Goal: Task Accomplishment & Management: Complete application form

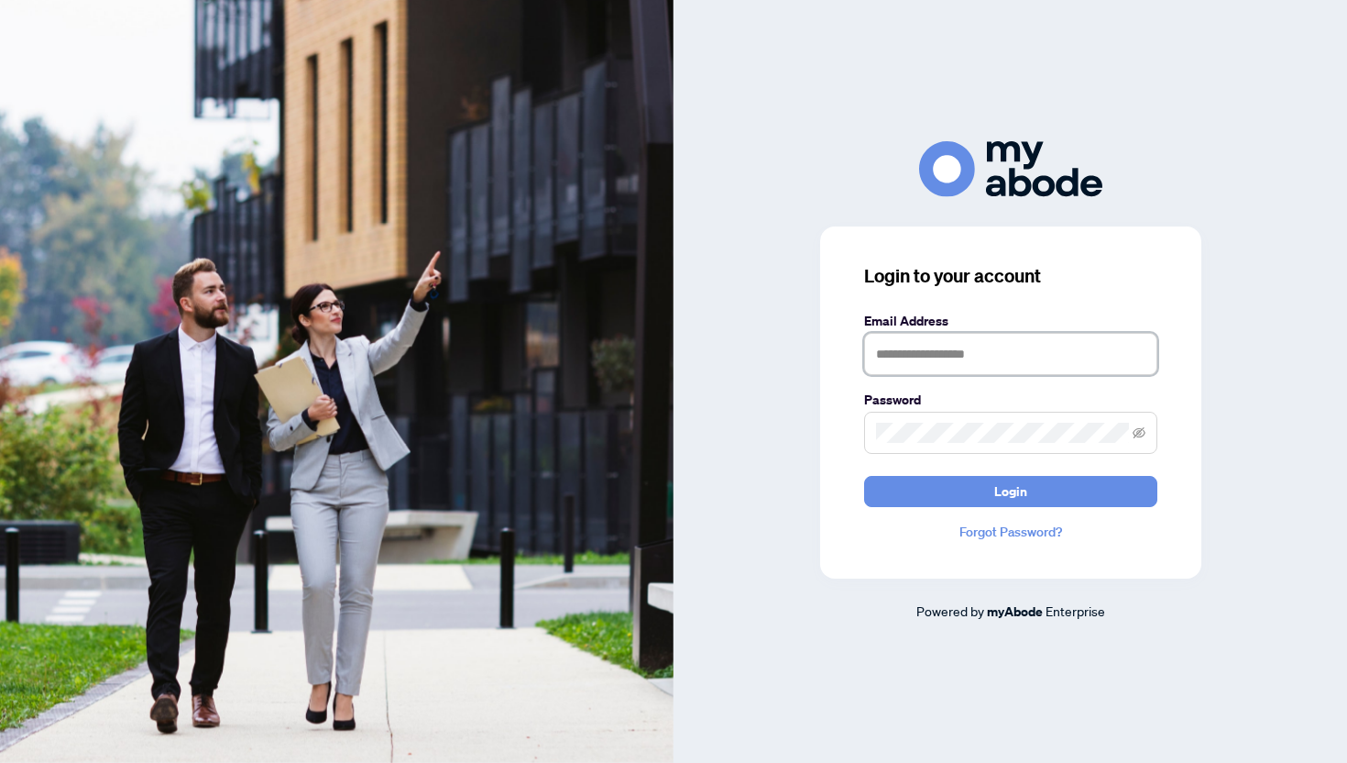
click at [904, 344] on input "text" at bounding box center [1010, 354] width 293 height 42
type input "**********"
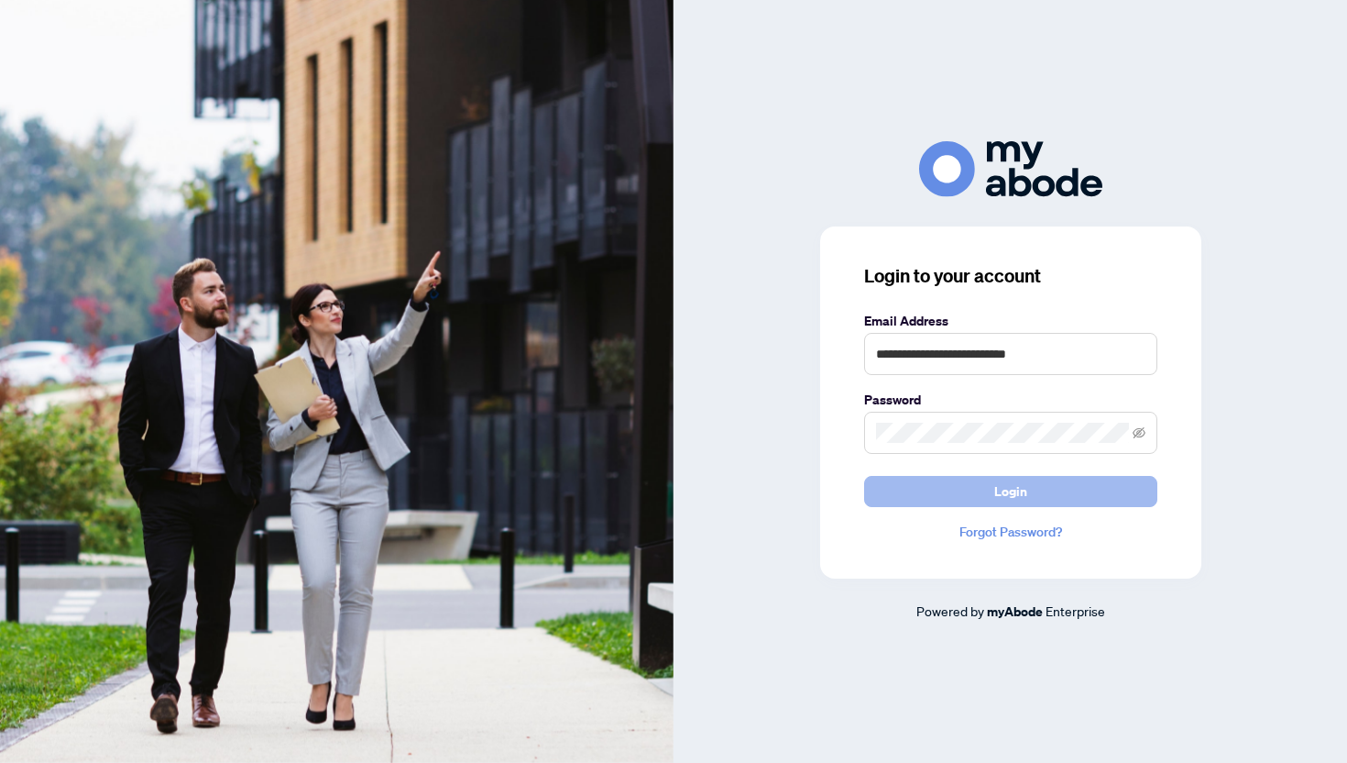
click at [998, 482] on span "Login" at bounding box center [1011, 491] width 33 height 29
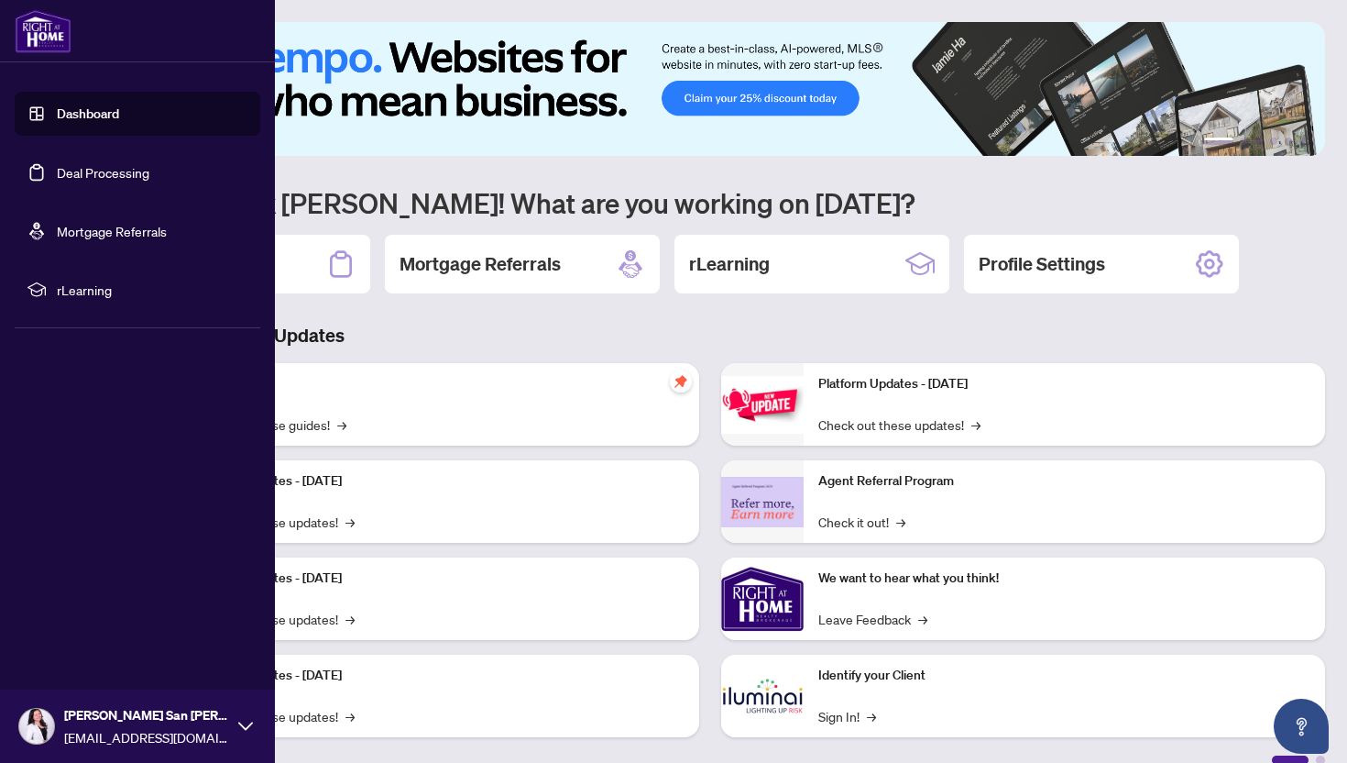
click at [65, 168] on link "Deal Processing" at bounding box center [103, 172] width 93 height 16
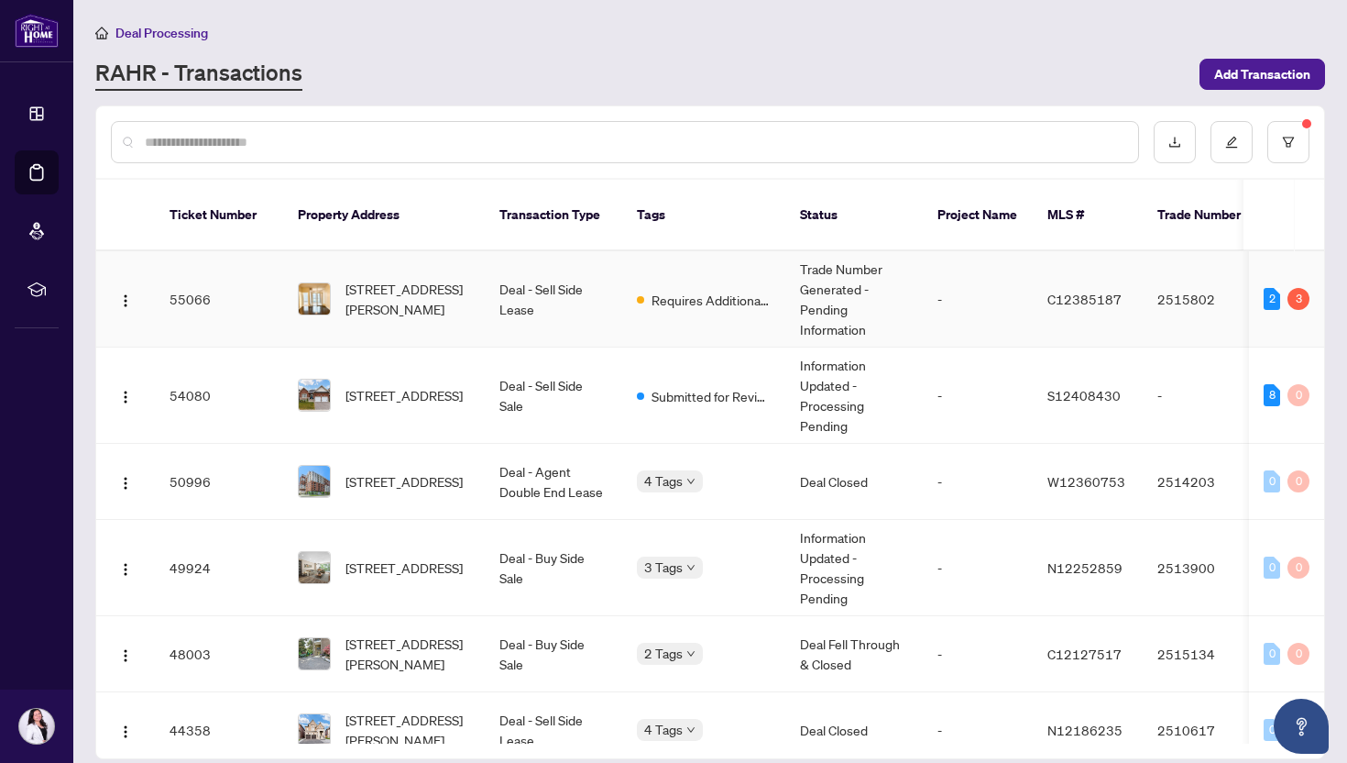
click at [593, 304] on td "Deal - Sell Side Lease" at bounding box center [553, 299] width 137 height 96
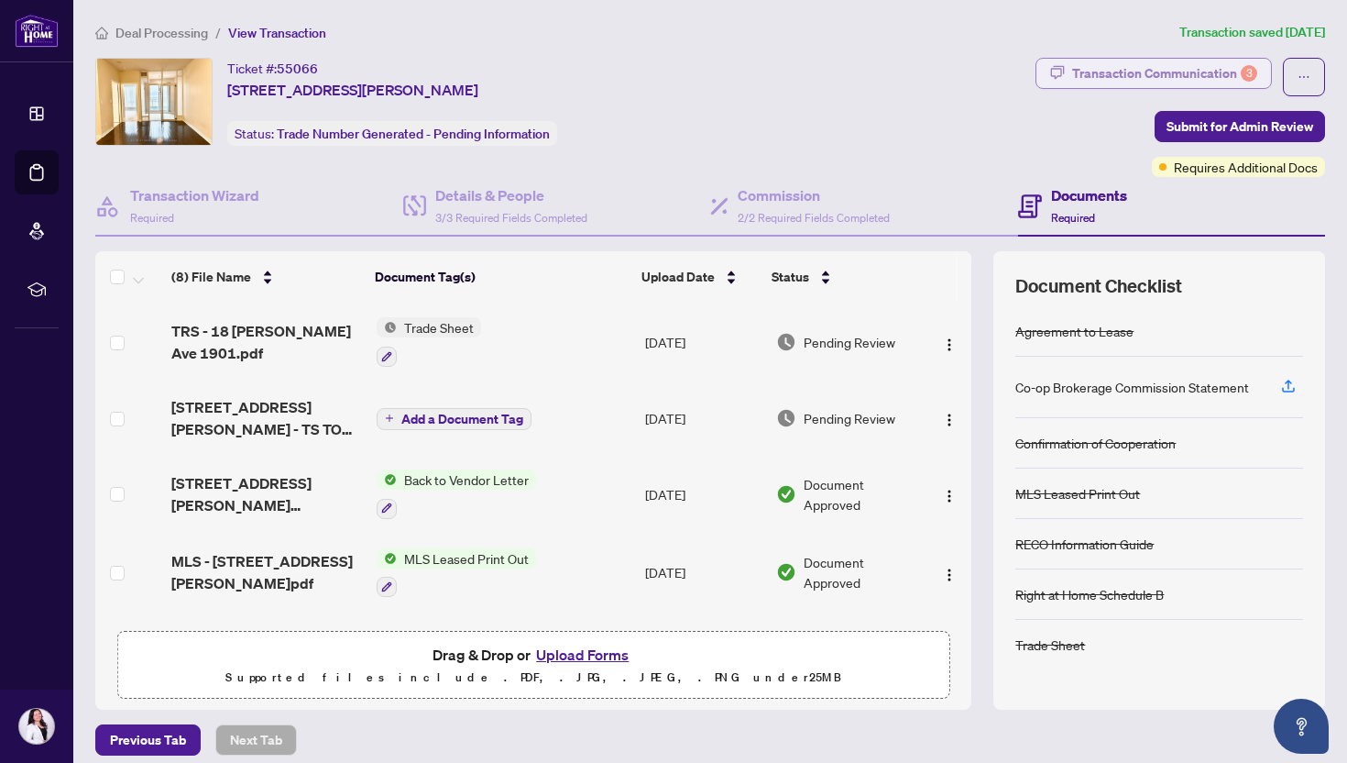
click at [1135, 73] on div "Transaction Communication 3" at bounding box center [1164, 73] width 185 height 29
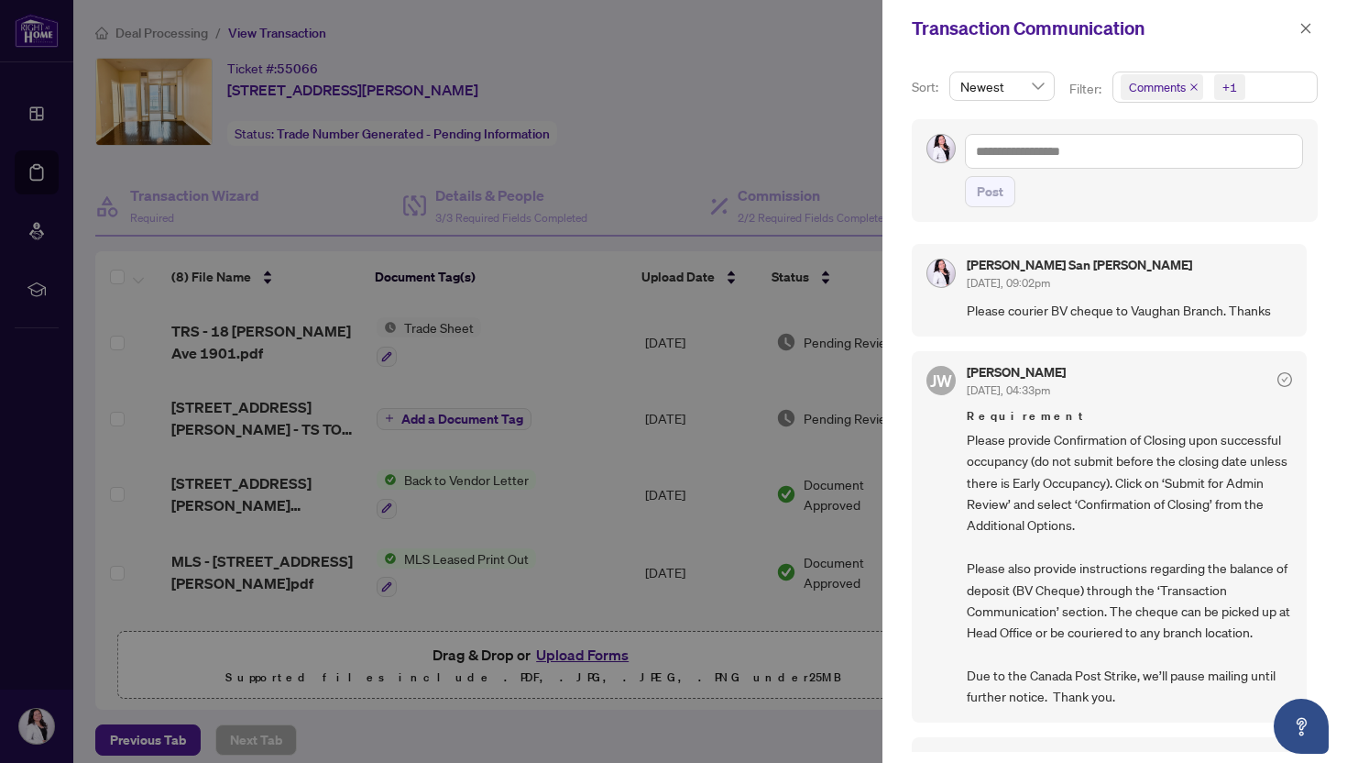
click at [1030, 308] on span "Please courier BV cheque to Vaughan Branch. Thanks" at bounding box center [1129, 310] width 325 height 21
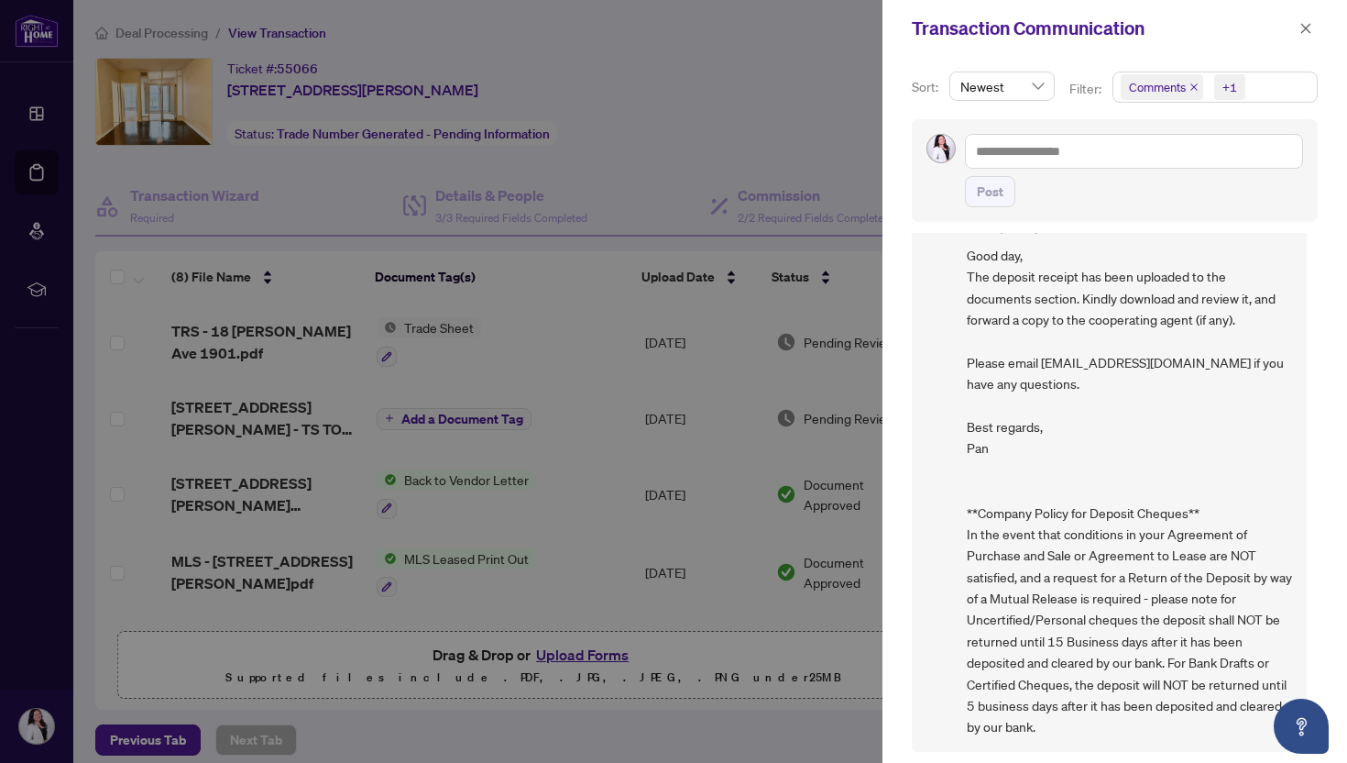
scroll to position [1117, 0]
click at [1312, 26] on icon "close" at bounding box center [1306, 28] width 13 height 13
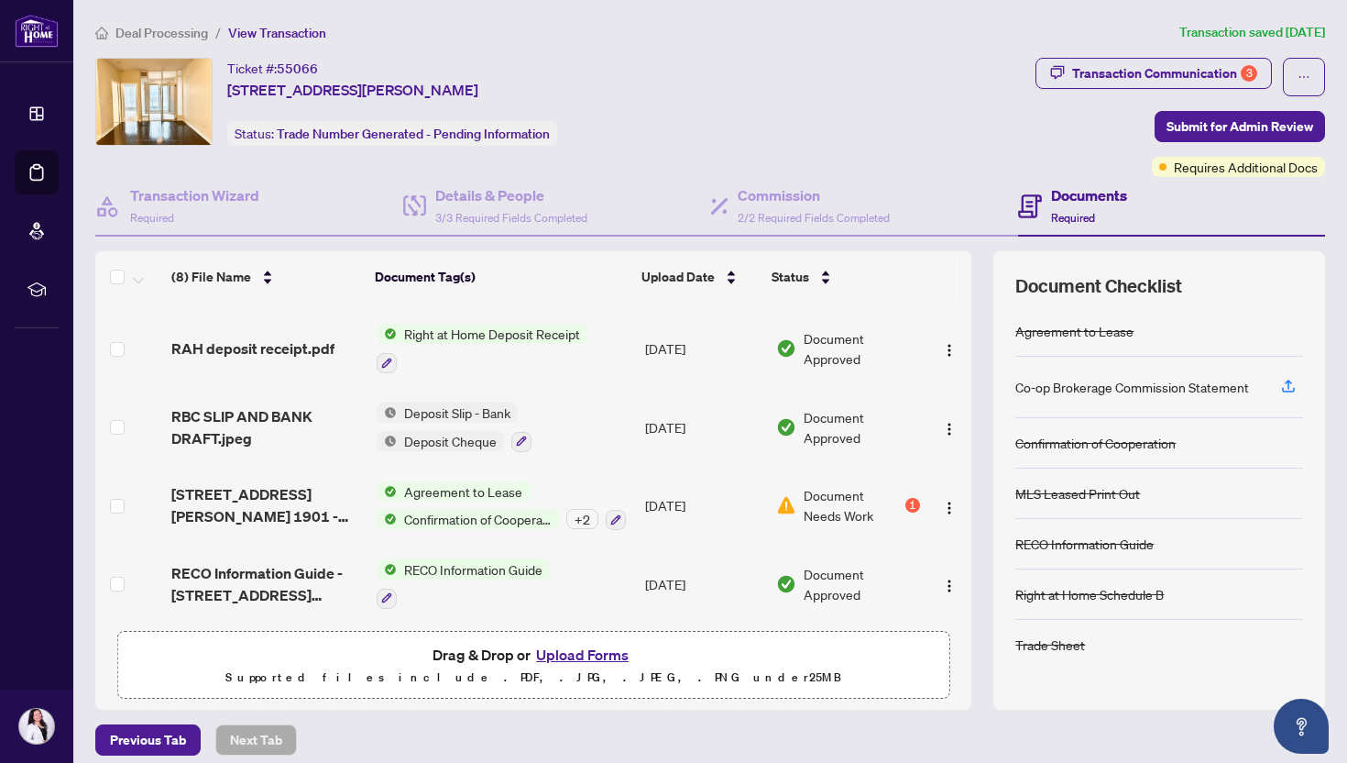
scroll to position [12, 0]
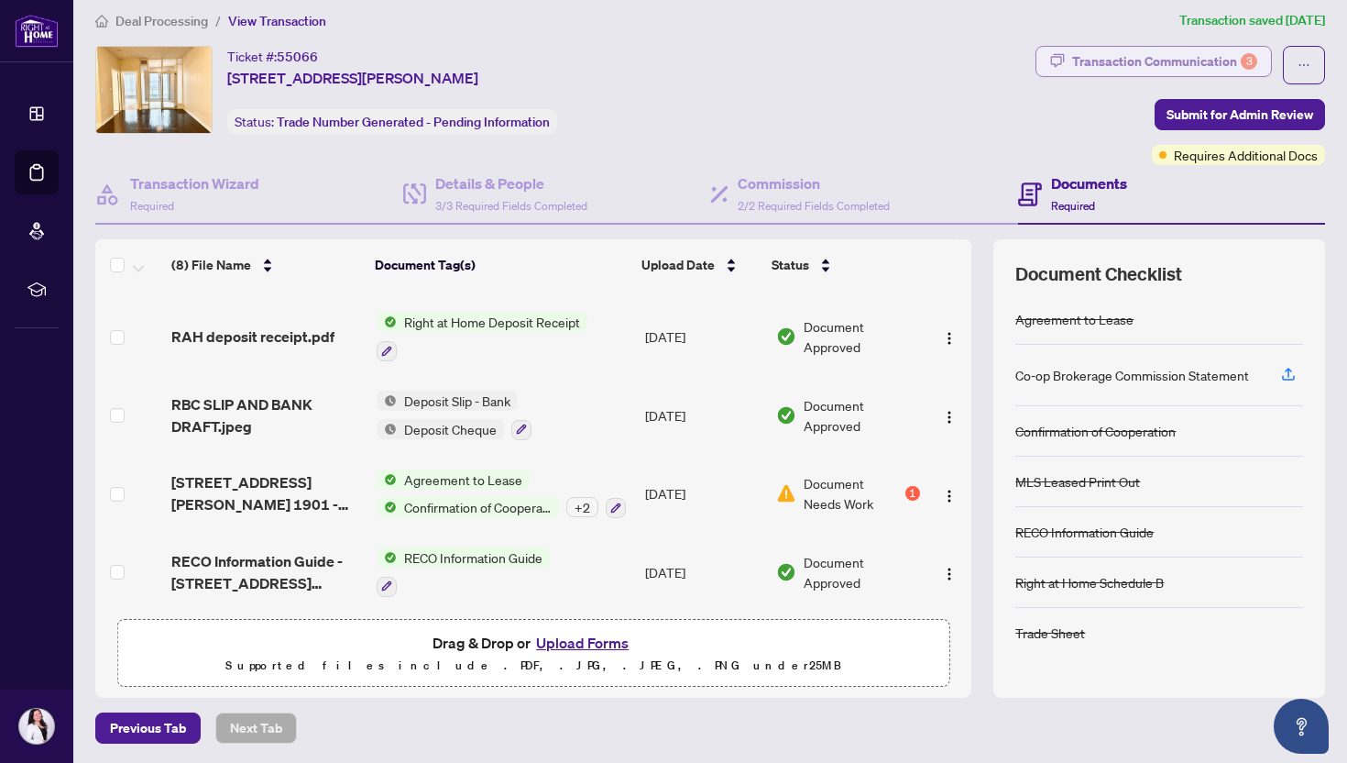
click at [1148, 65] on div "Transaction Communication 3" at bounding box center [1164, 61] width 185 height 29
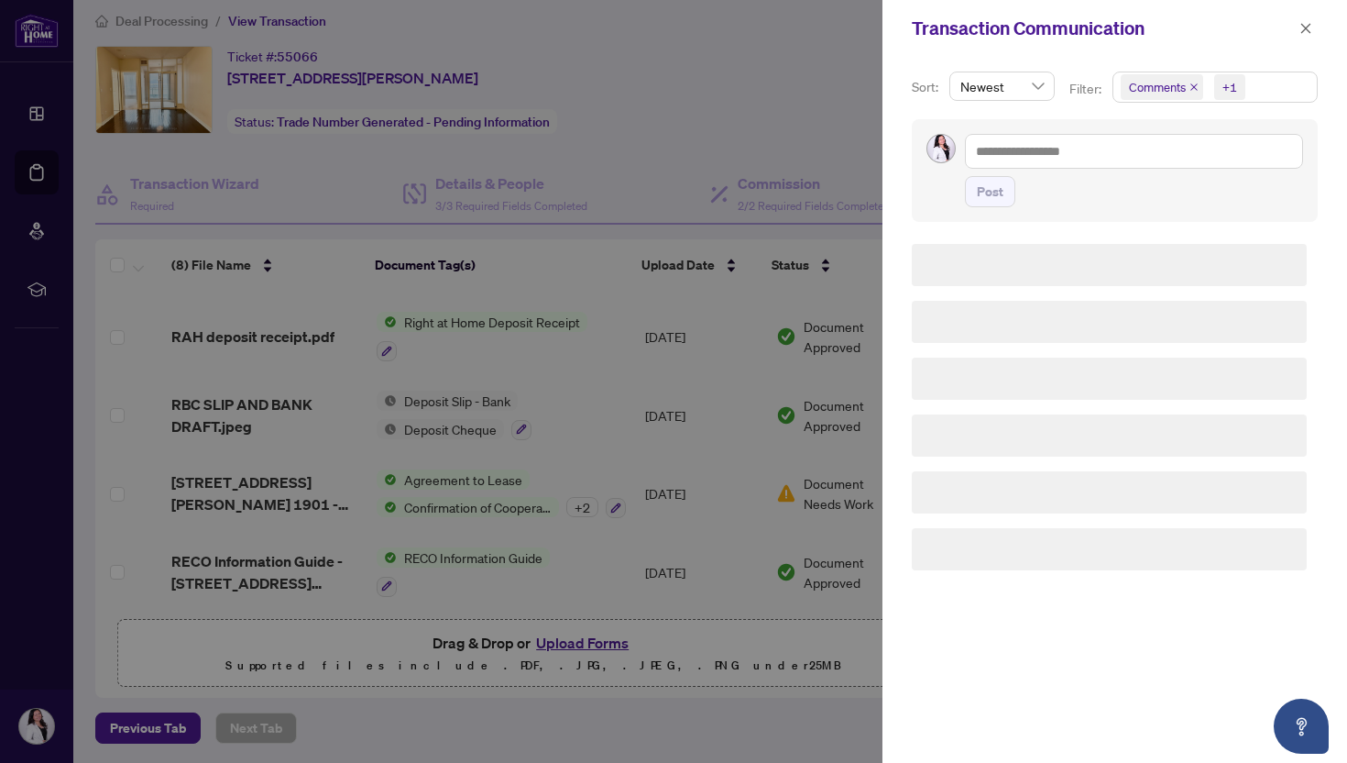
scroll to position [0, 0]
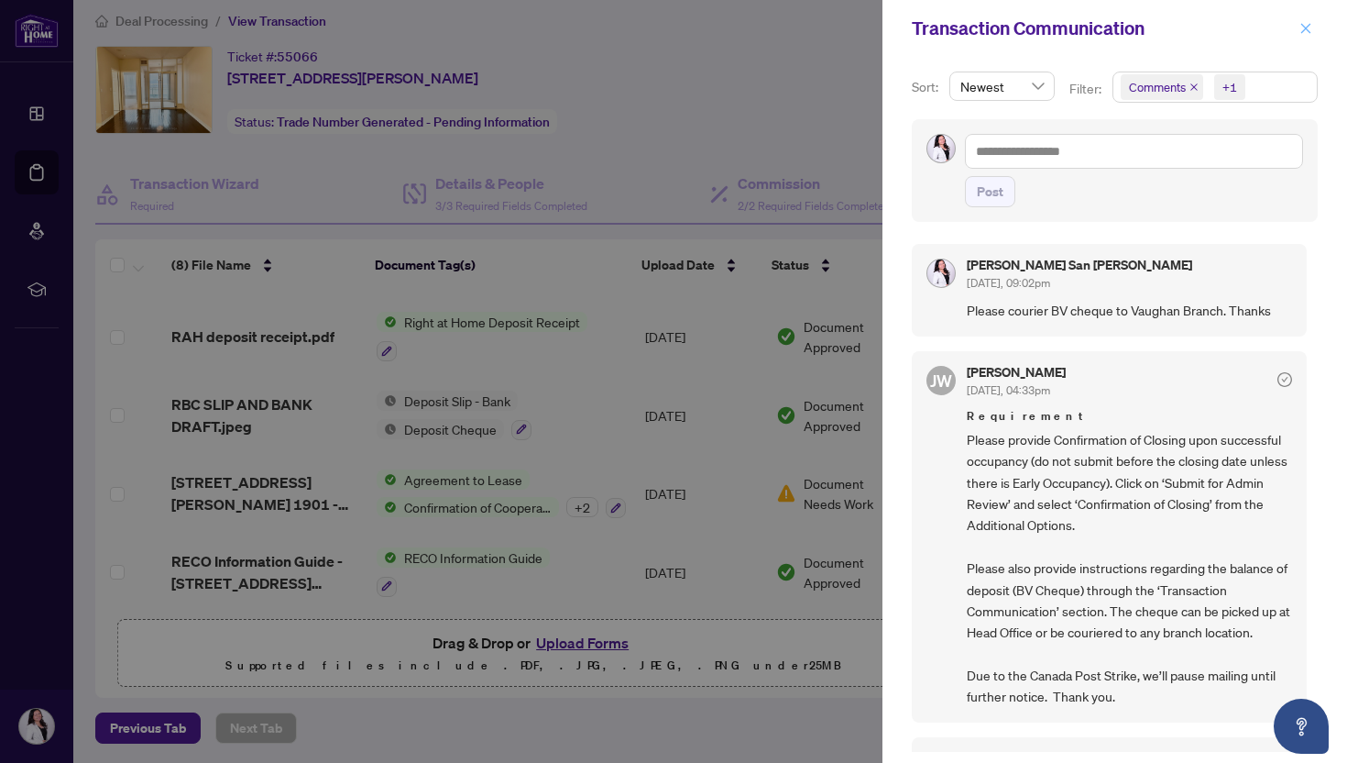
click at [1312, 34] on icon "close" at bounding box center [1306, 28] width 13 height 13
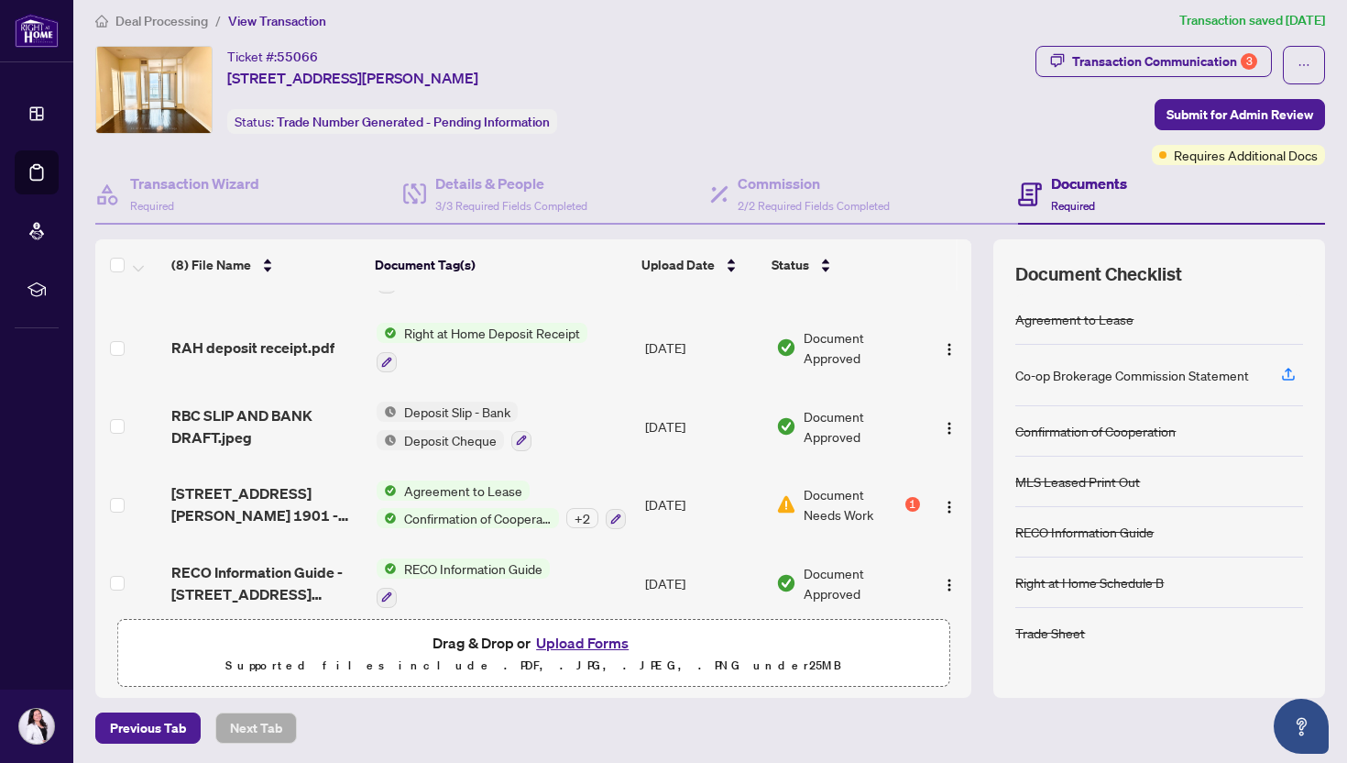
scroll to position [302, 0]
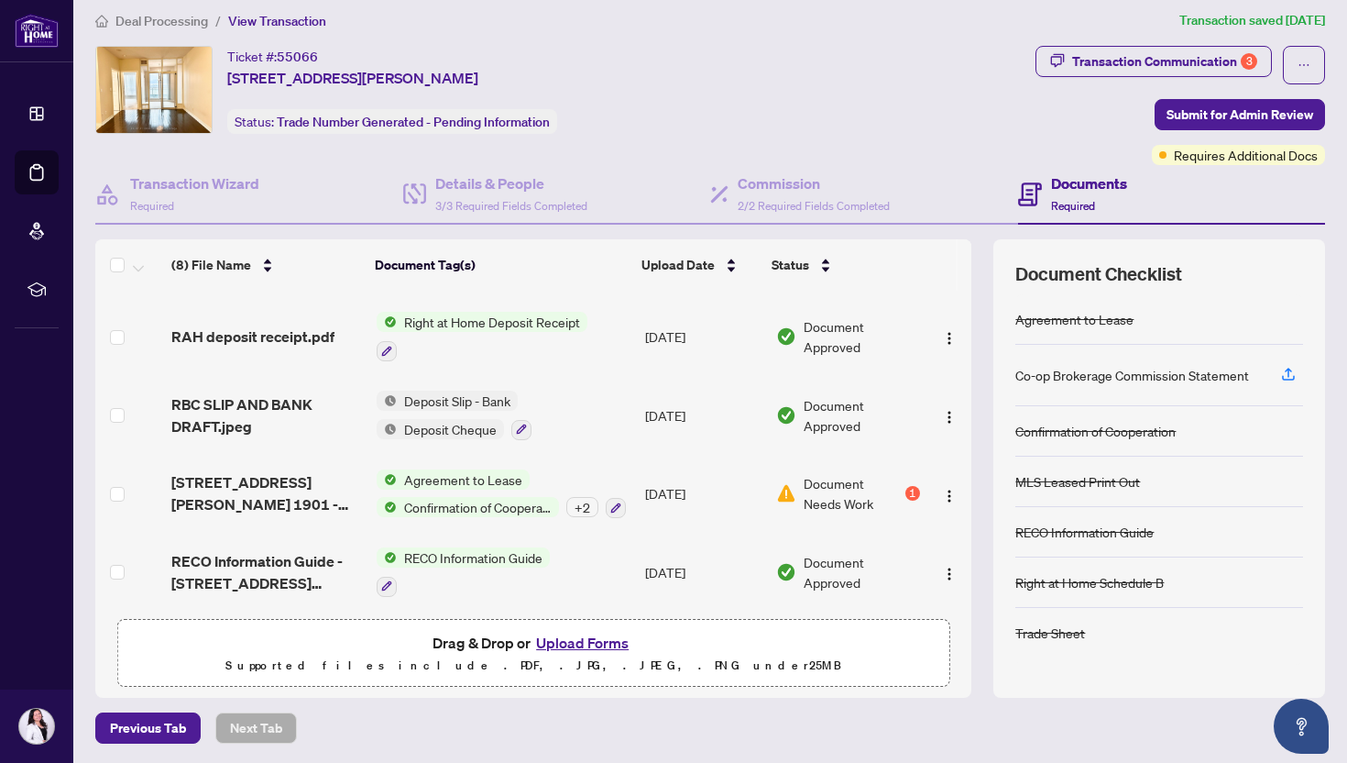
click at [583, 635] on button "Upload Forms" at bounding box center [583, 643] width 104 height 24
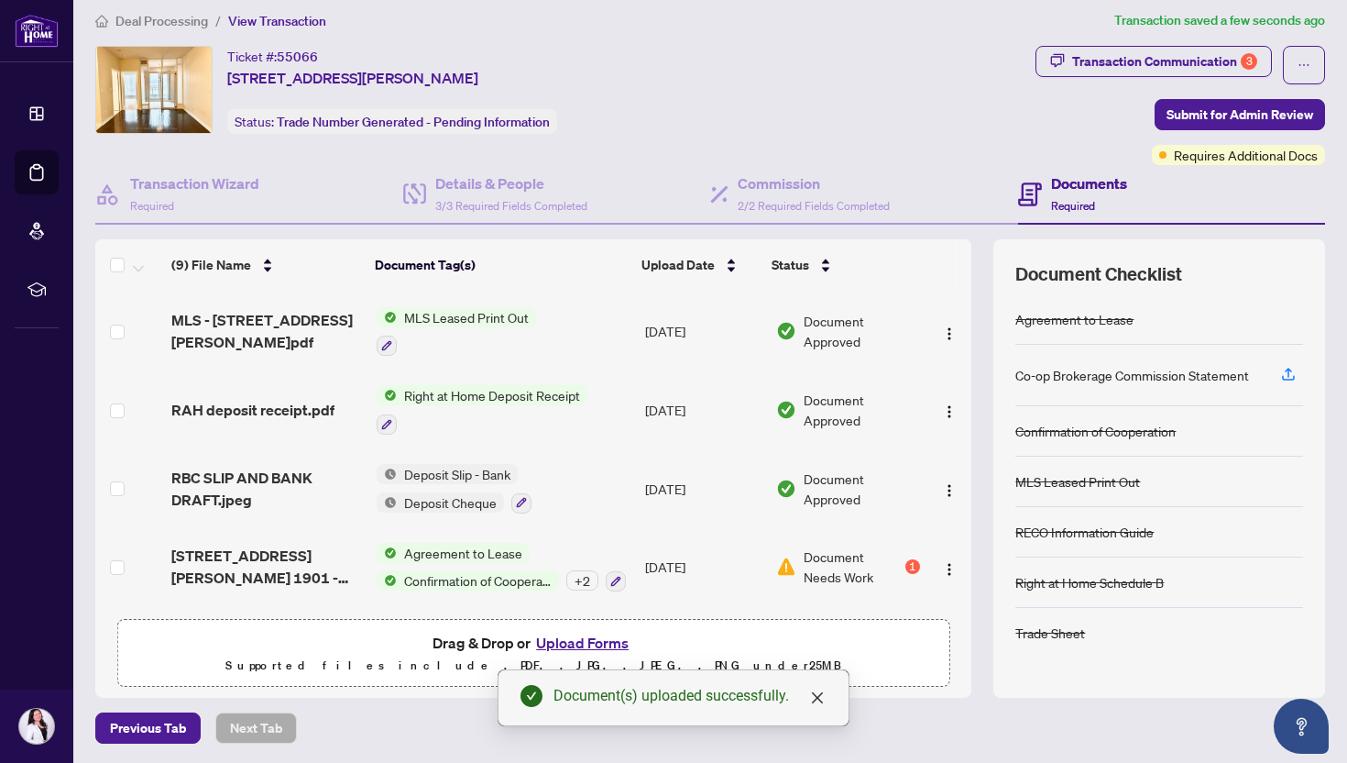
click at [582, 635] on button "Upload Forms" at bounding box center [583, 643] width 104 height 24
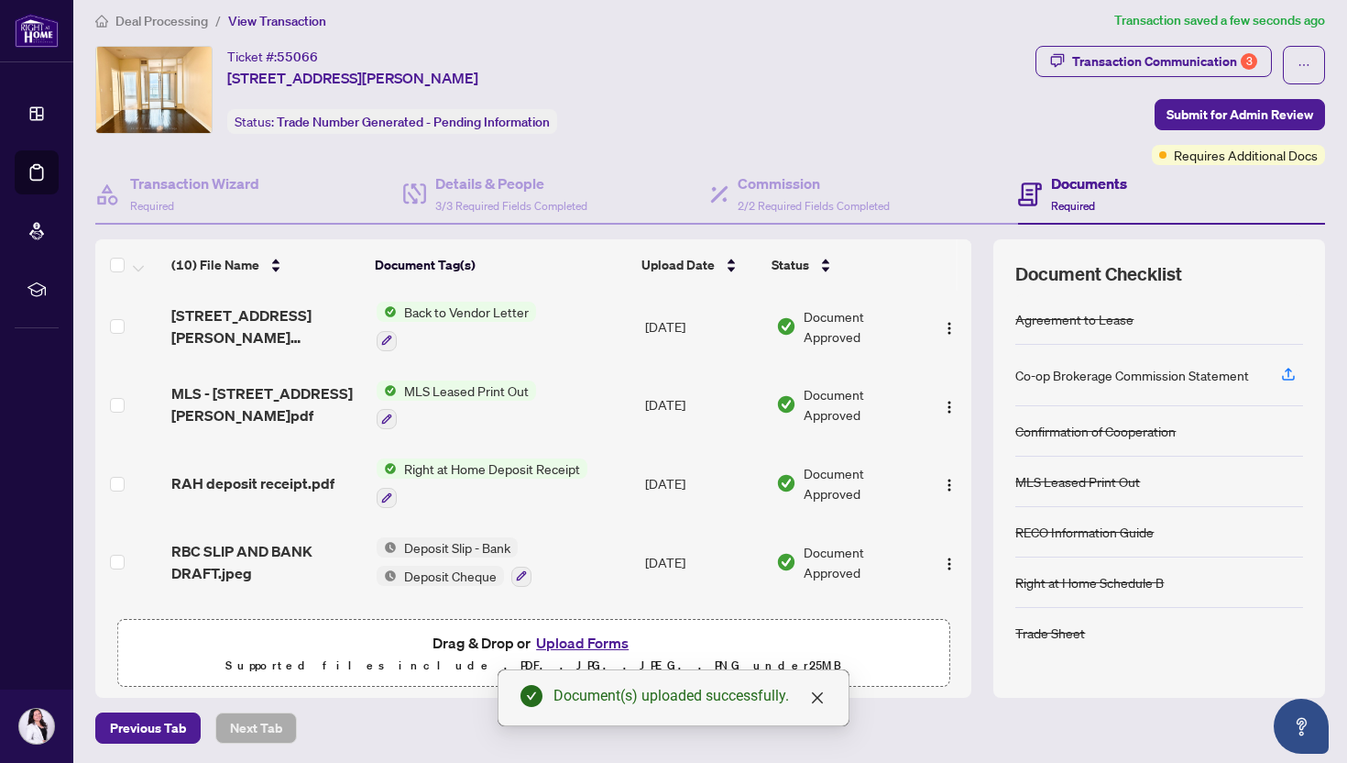
scroll to position [0, 0]
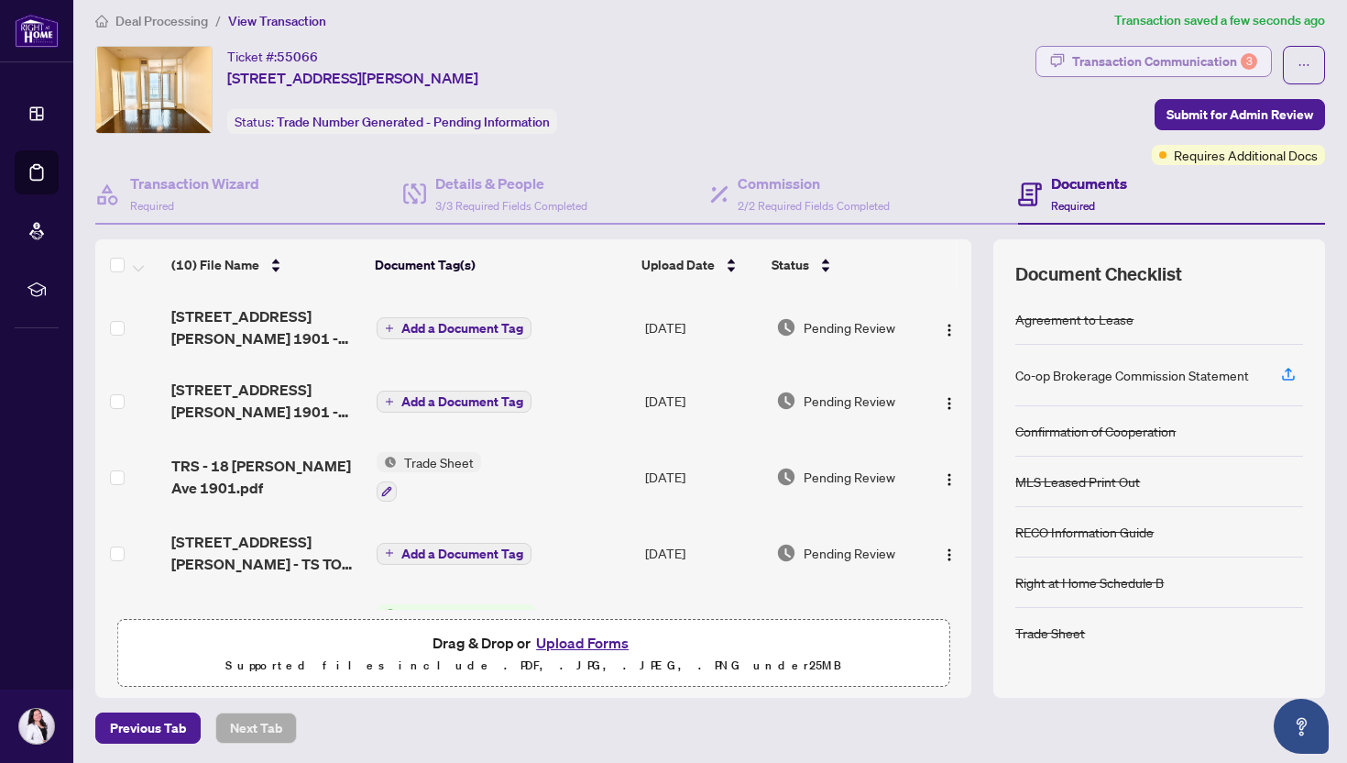
click at [1190, 50] on div "Transaction Communication 3" at bounding box center [1164, 61] width 185 height 29
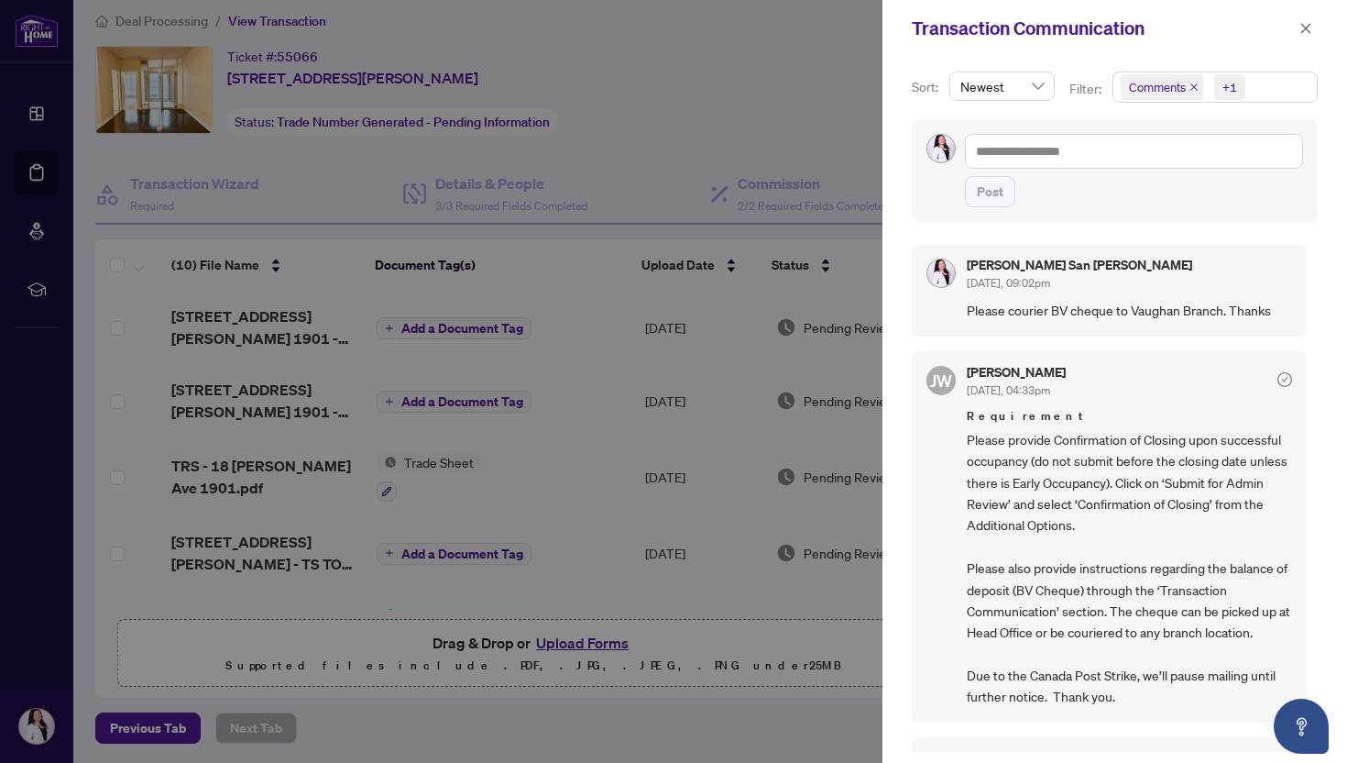
click at [1276, 93] on span "Comments +1" at bounding box center [1215, 86] width 203 height 29
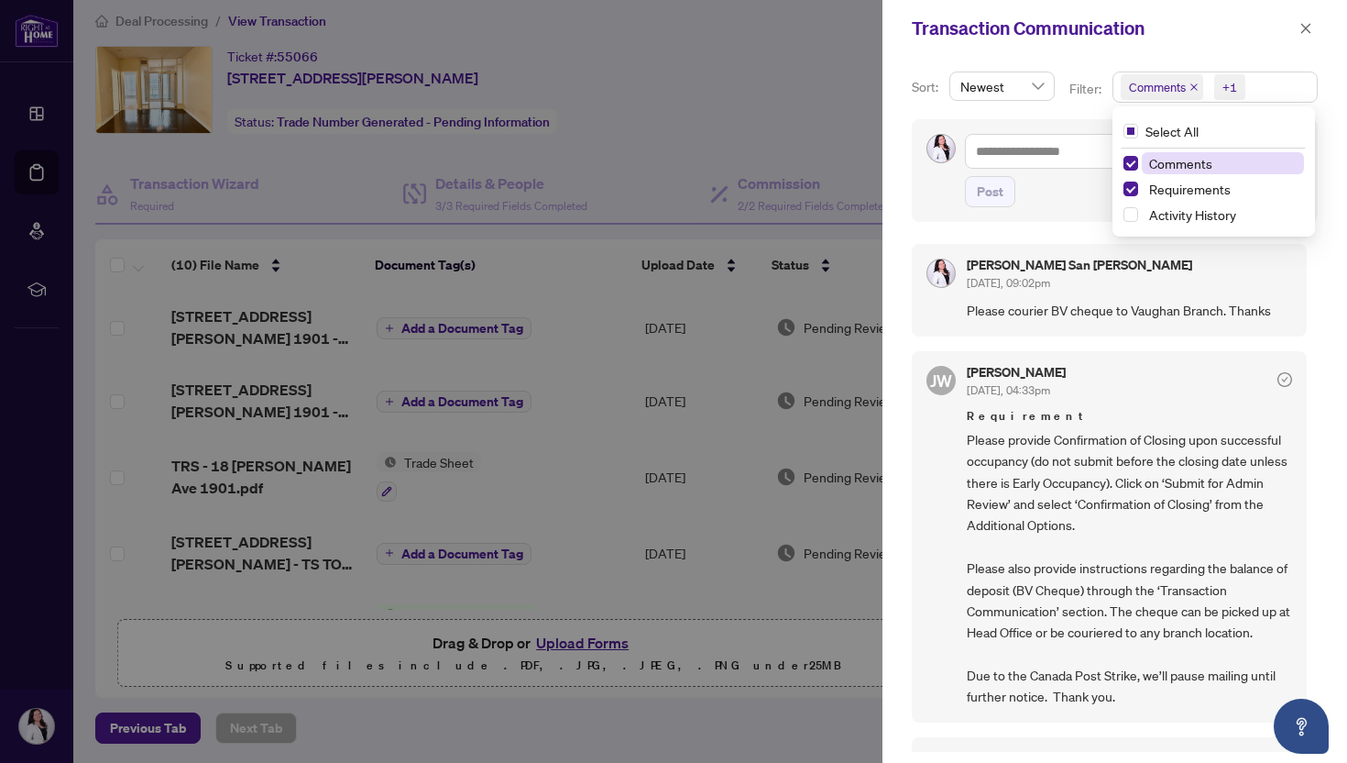
click at [1201, 166] on span "Comments" at bounding box center [1180, 163] width 63 height 16
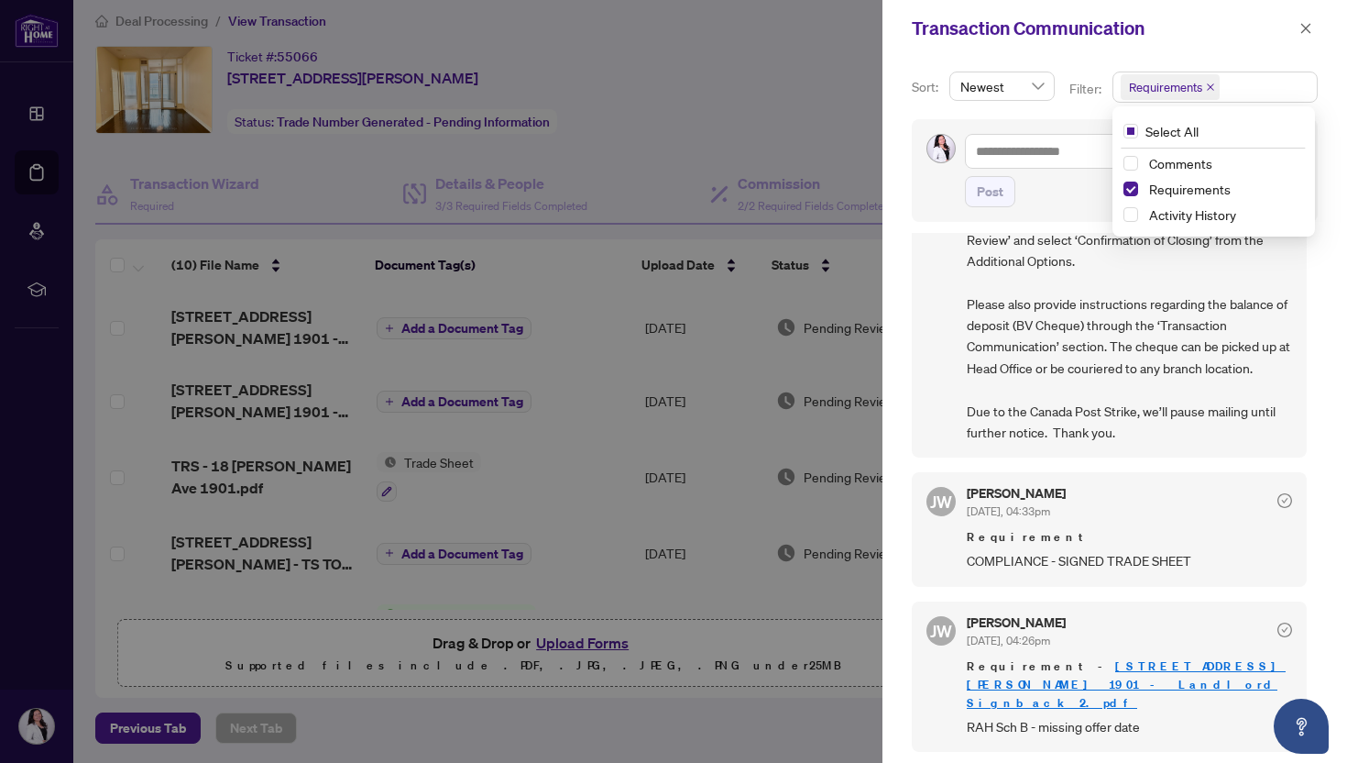
scroll to position [4, 0]
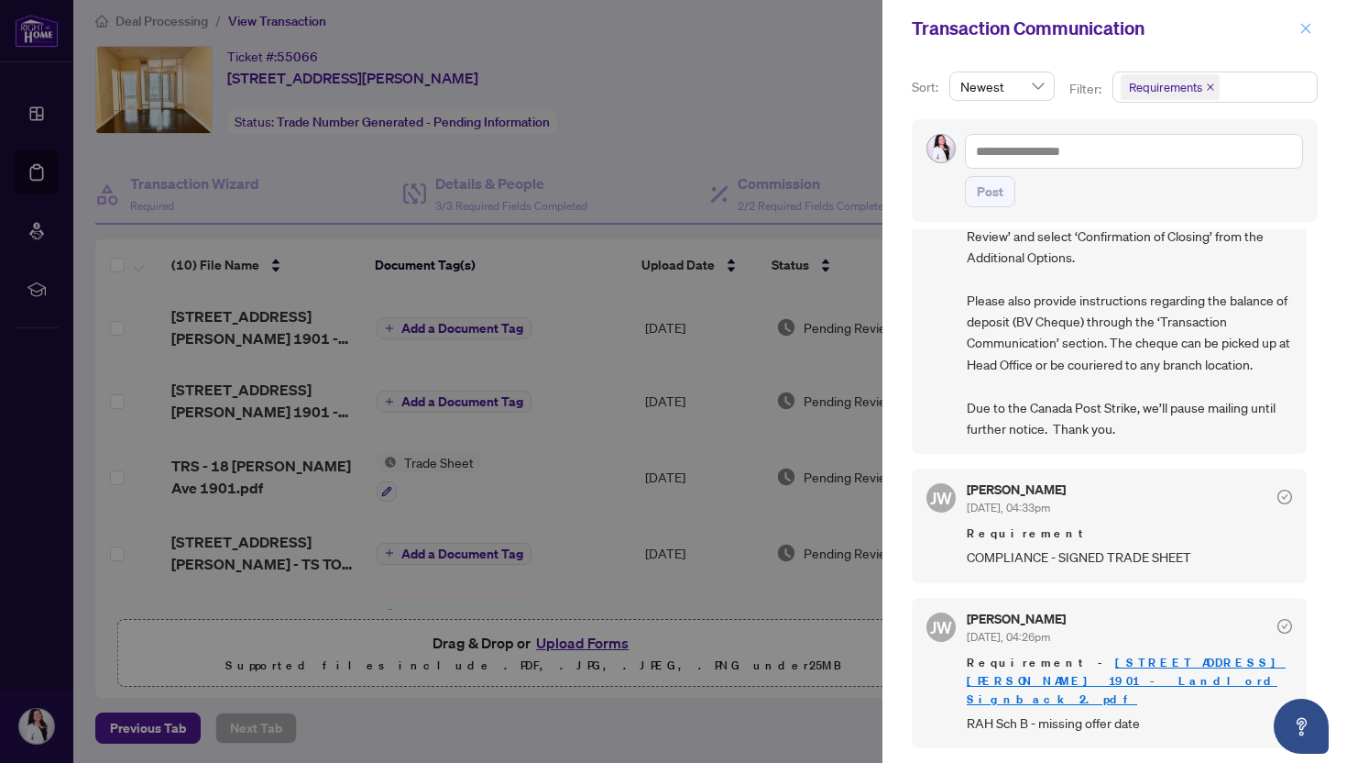
click at [1303, 22] on icon "close" at bounding box center [1306, 28] width 13 height 13
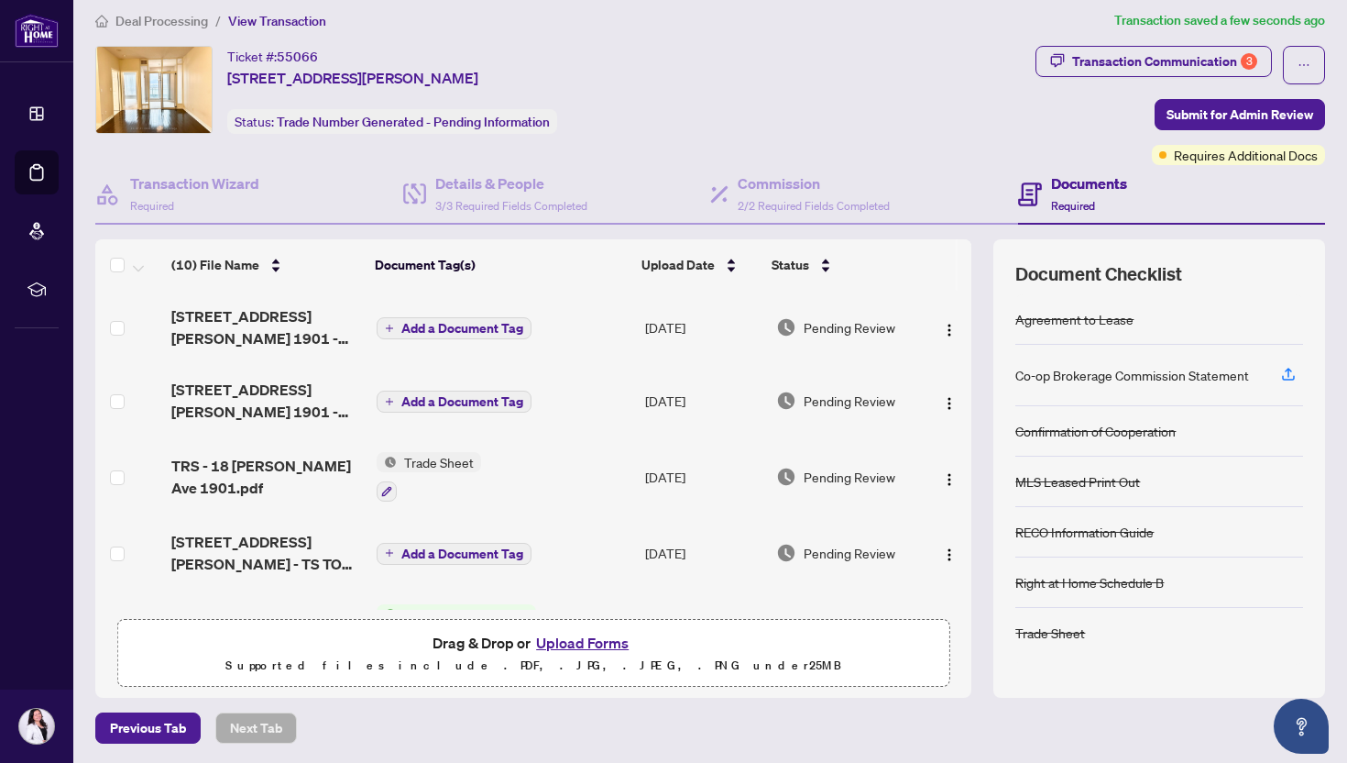
scroll to position [0, 0]
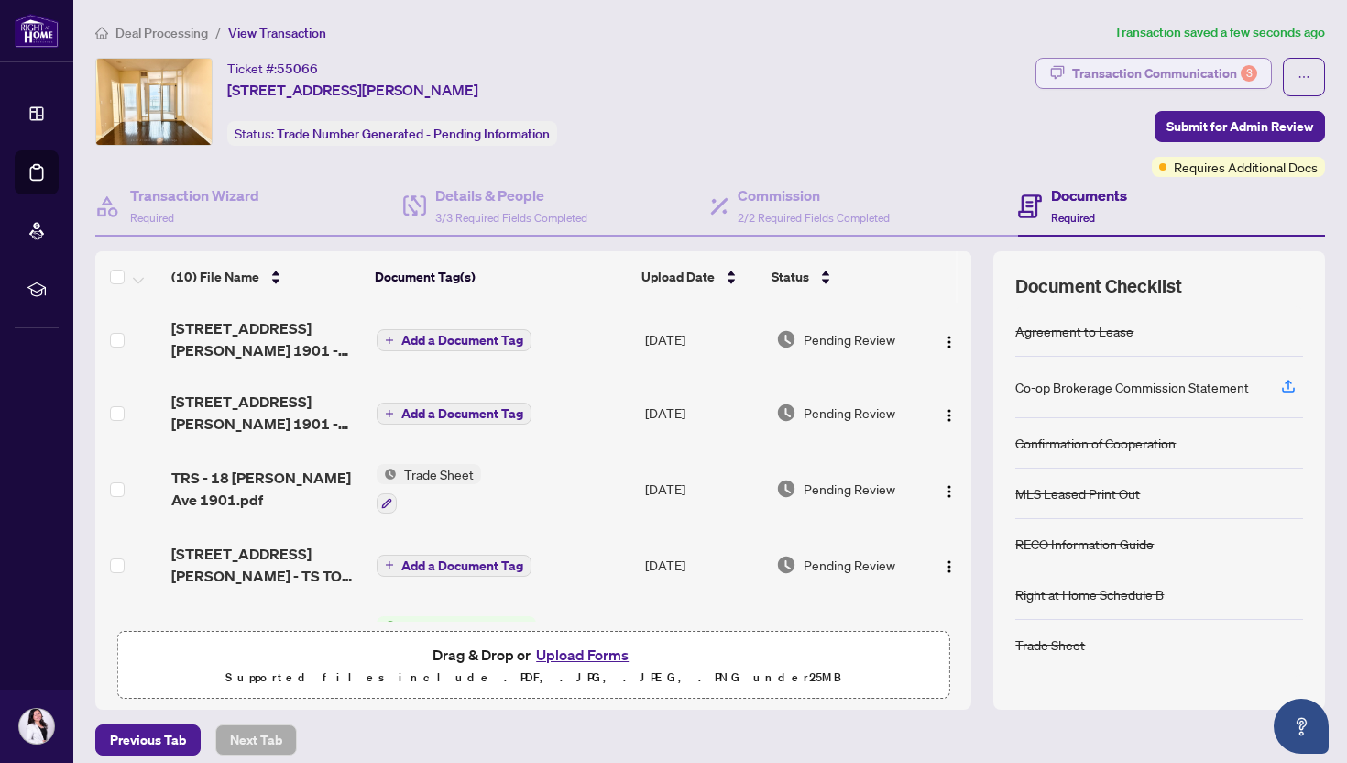
click at [1189, 68] on div "Transaction Communication 3" at bounding box center [1164, 73] width 185 height 29
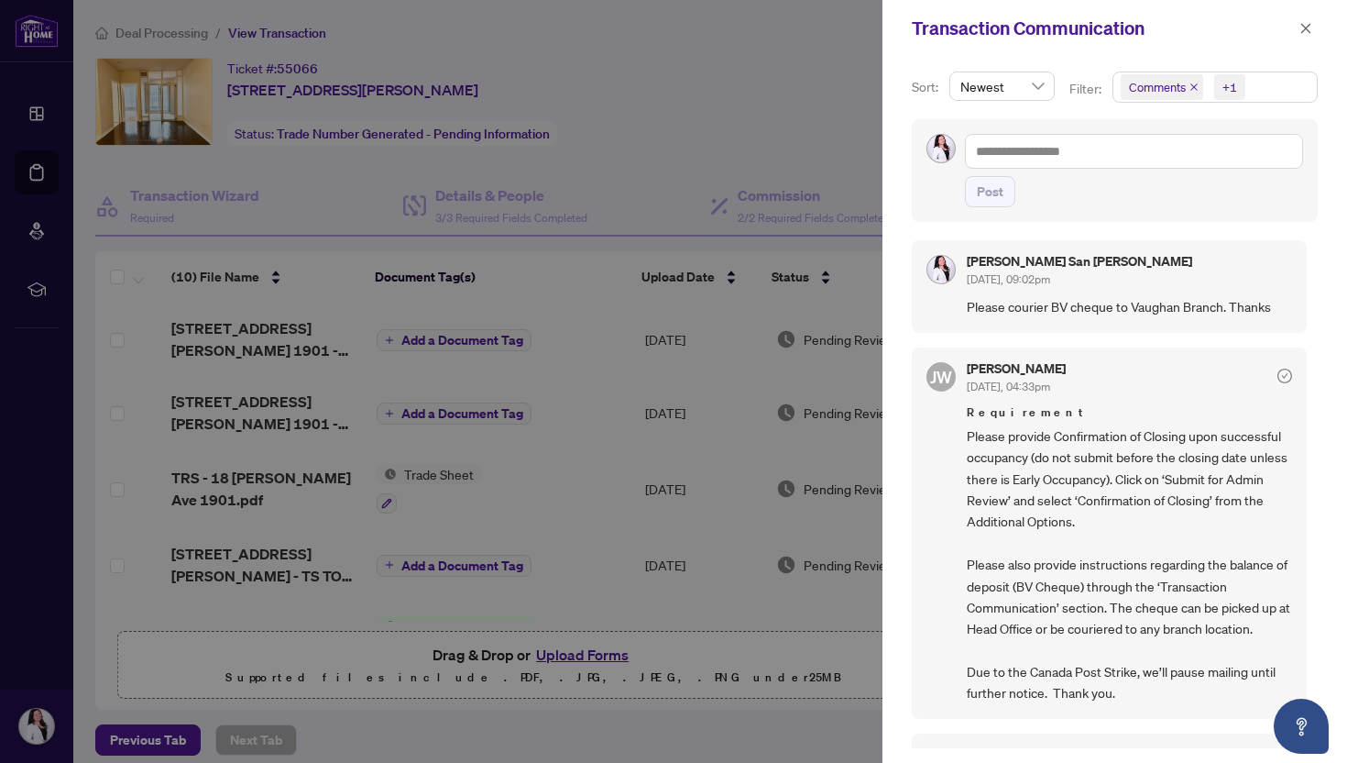
click at [1281, 89] on span "Comments +1" at bounding box center [1215, 86] width 203 height 29
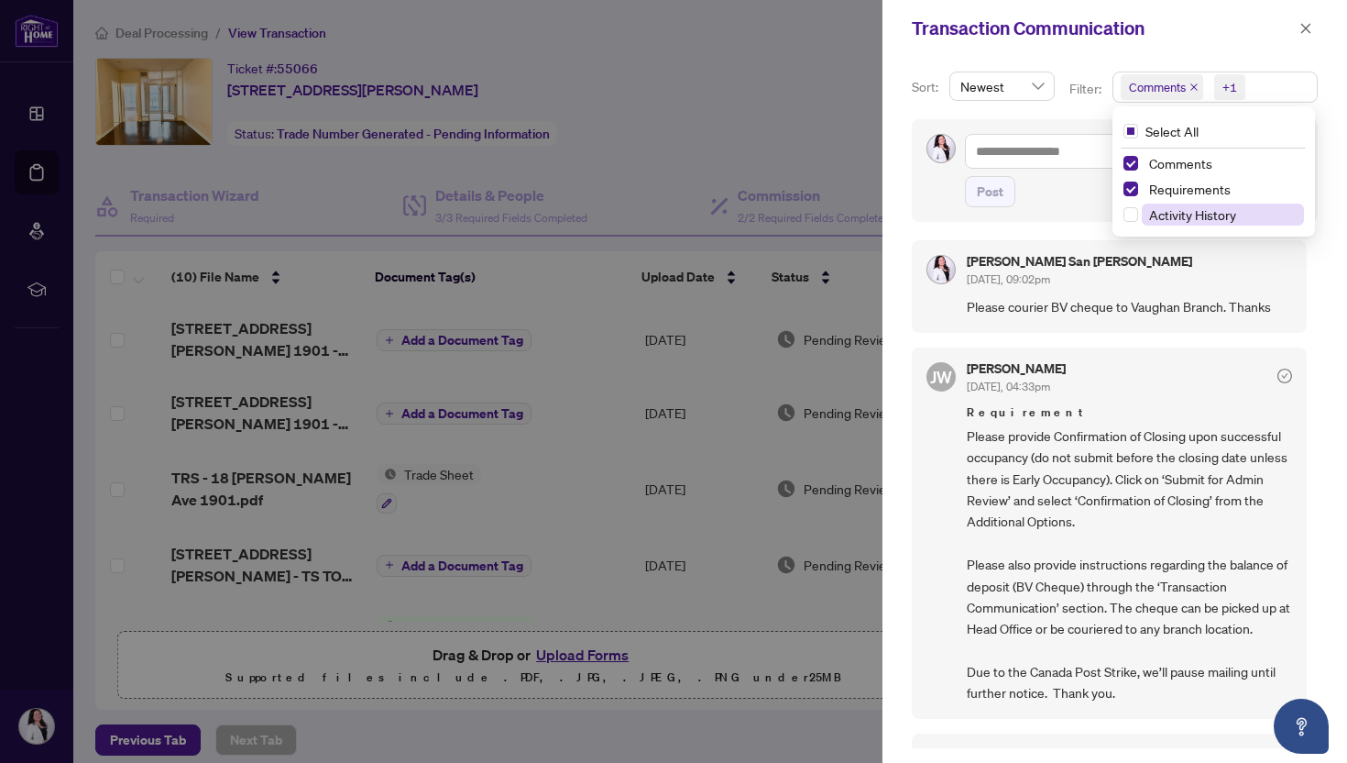
click at [1194, 211] on span "Activity History" at bounding box center [1192, 214] width 87 height 16
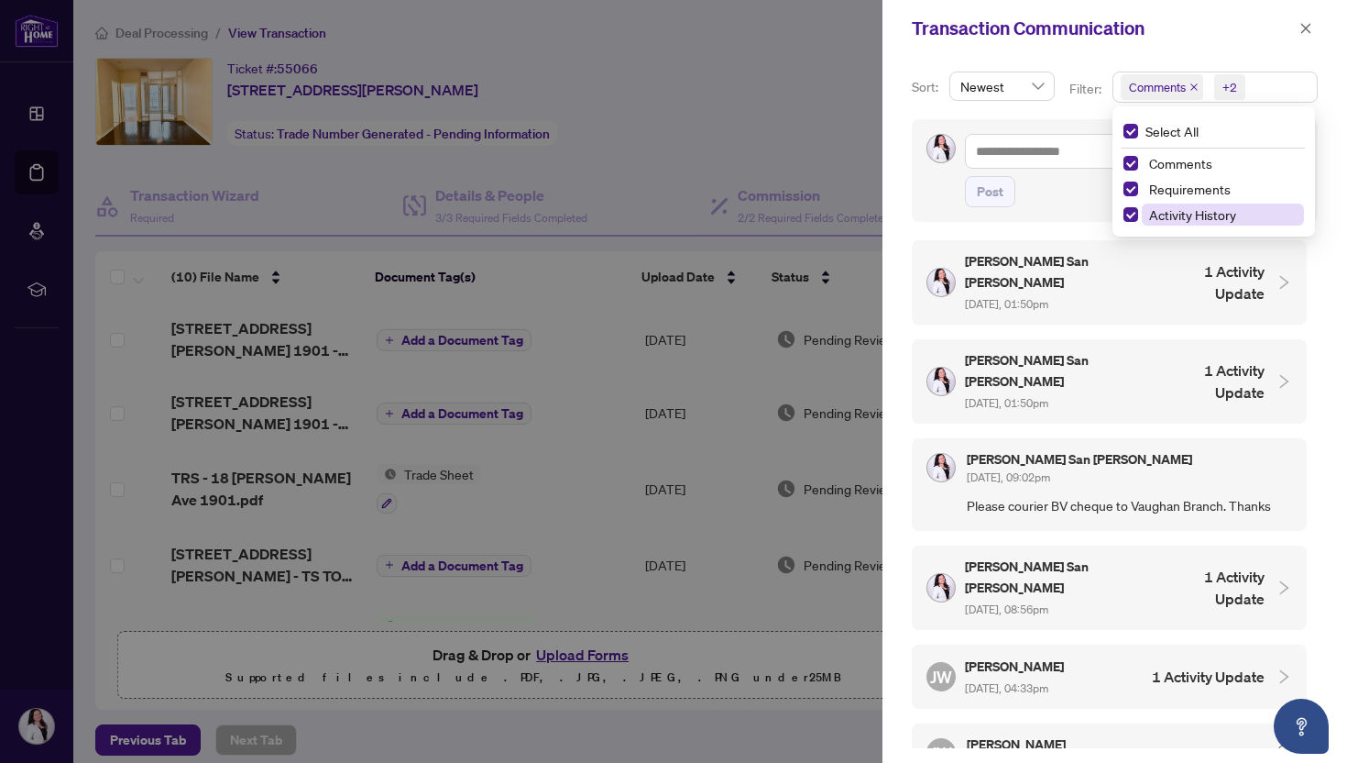
click at [1176, 211] on span "Activity History" at bounding box center [1192, 214] width 87 height 16
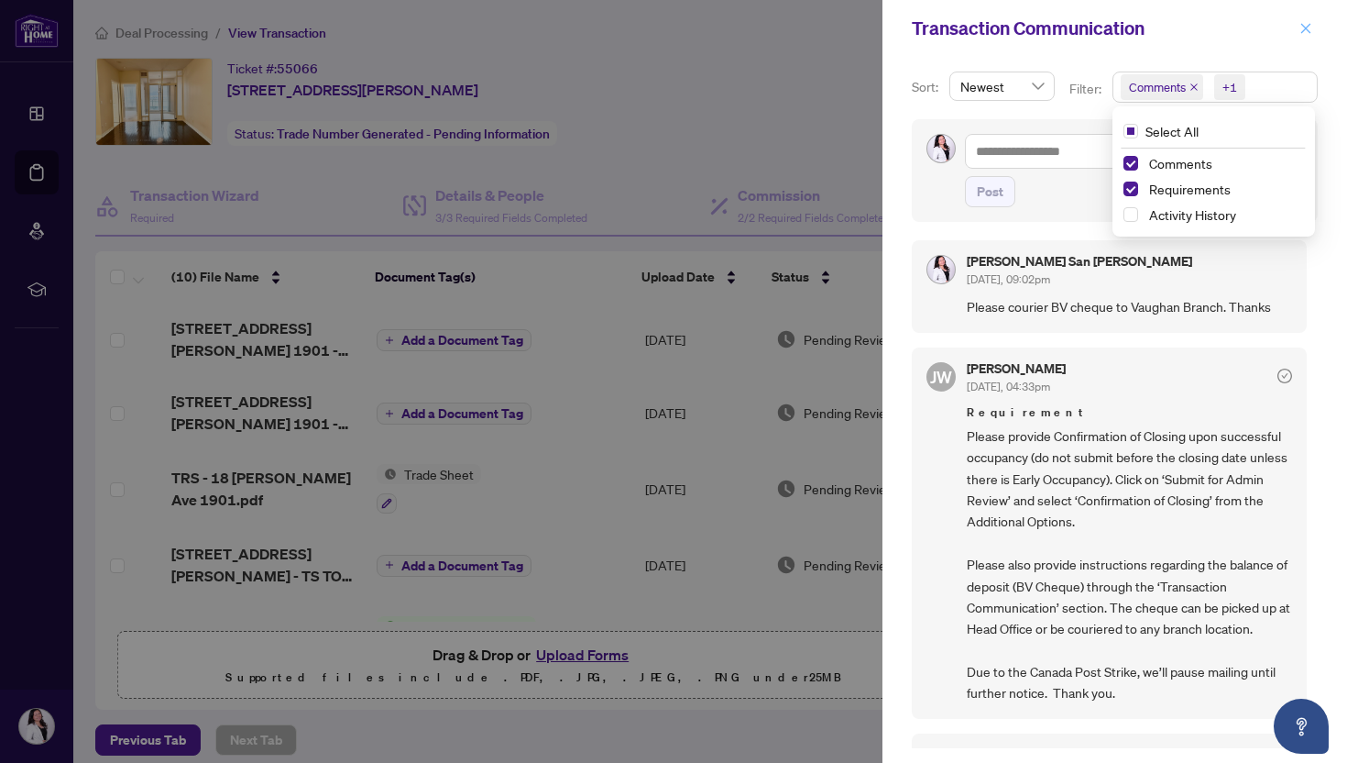
click at [1316, 31] on button "button" at bounding box center [1306, 28] width 24 height 22
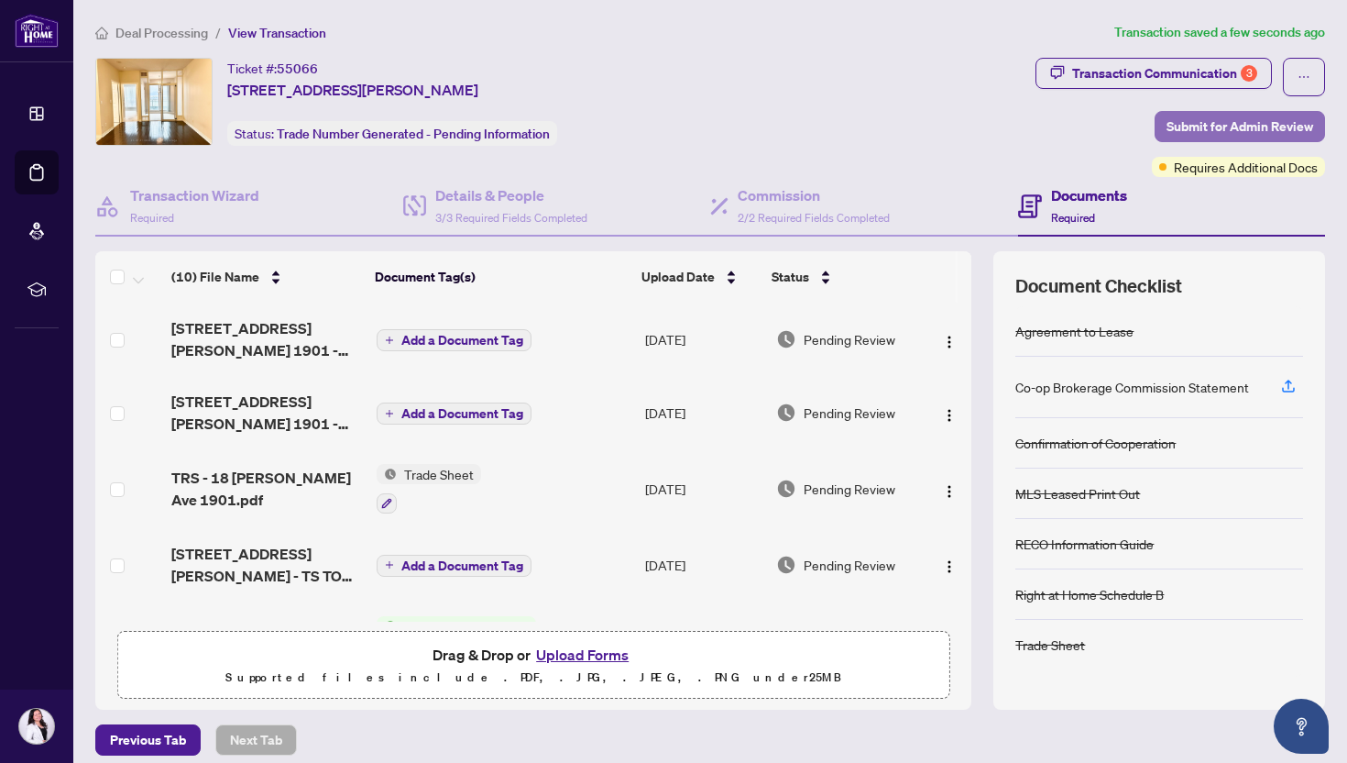
click at [1221, 124] on span "Submit for Admin Review" at bounding box center [1240, 126] width 147 height 29
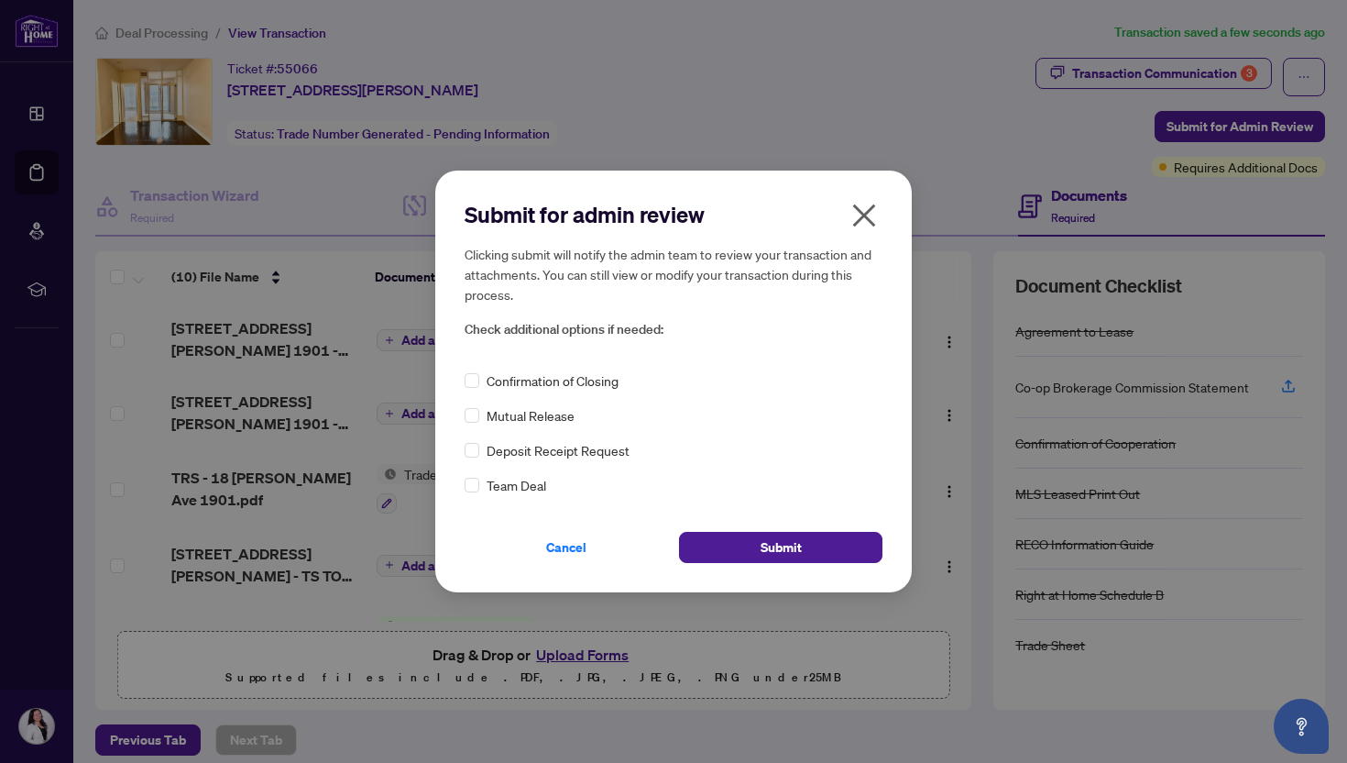
click at [527, 386] on span "Confirmation of Closing" at bounding box center [553, 380] width 132 height 20
click at [464, 379] on div "Submit for admin review Clicking submit will notify the admin team to review yo…" at bounding box center [673, 380] width 477 height 421
click at [779, 527] on div "Cancel Submit" at bounding box center [674, 536] width 418 height 53
click at [765, 544] on span "Submit" at bounding box center [781, 547] width 41 height 29
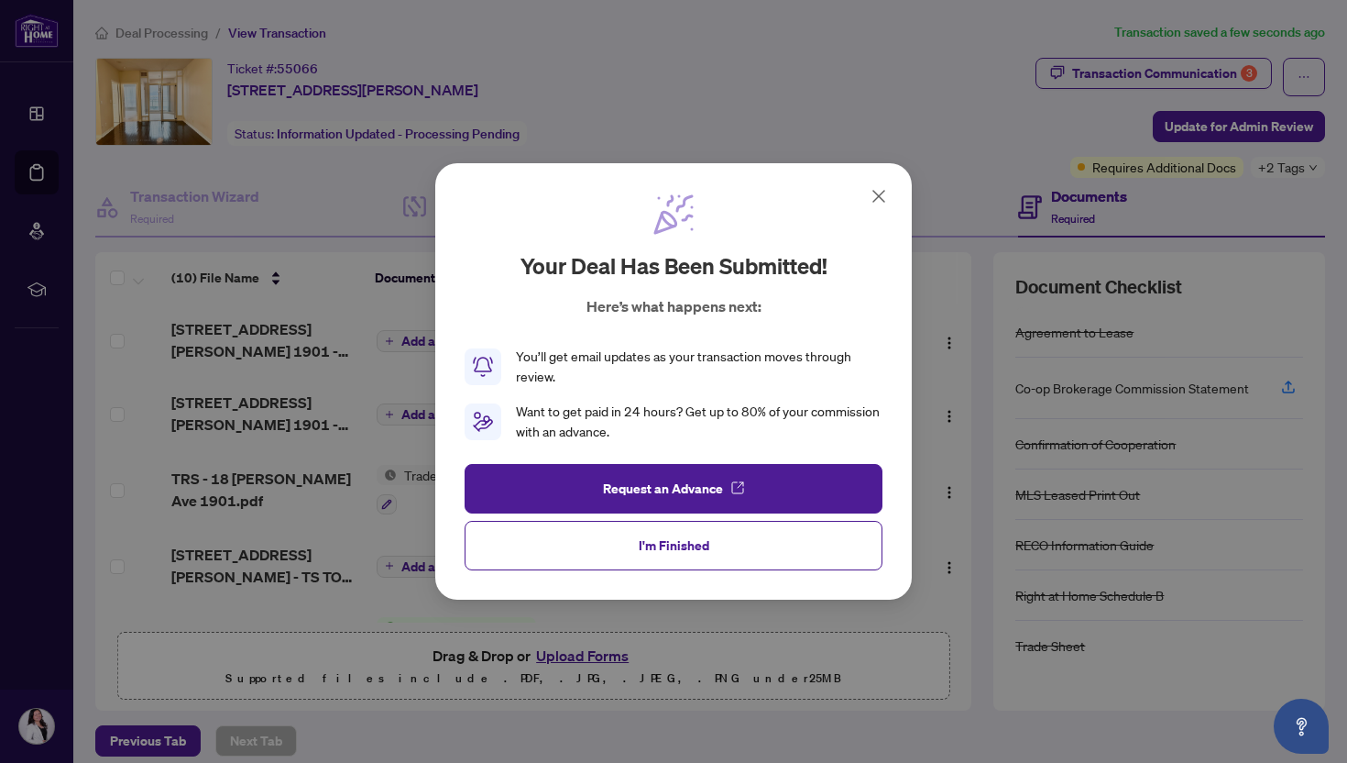
click at [765, 544] on button "I'm Finished" at bounding box center [674, 545] width 418 height 49
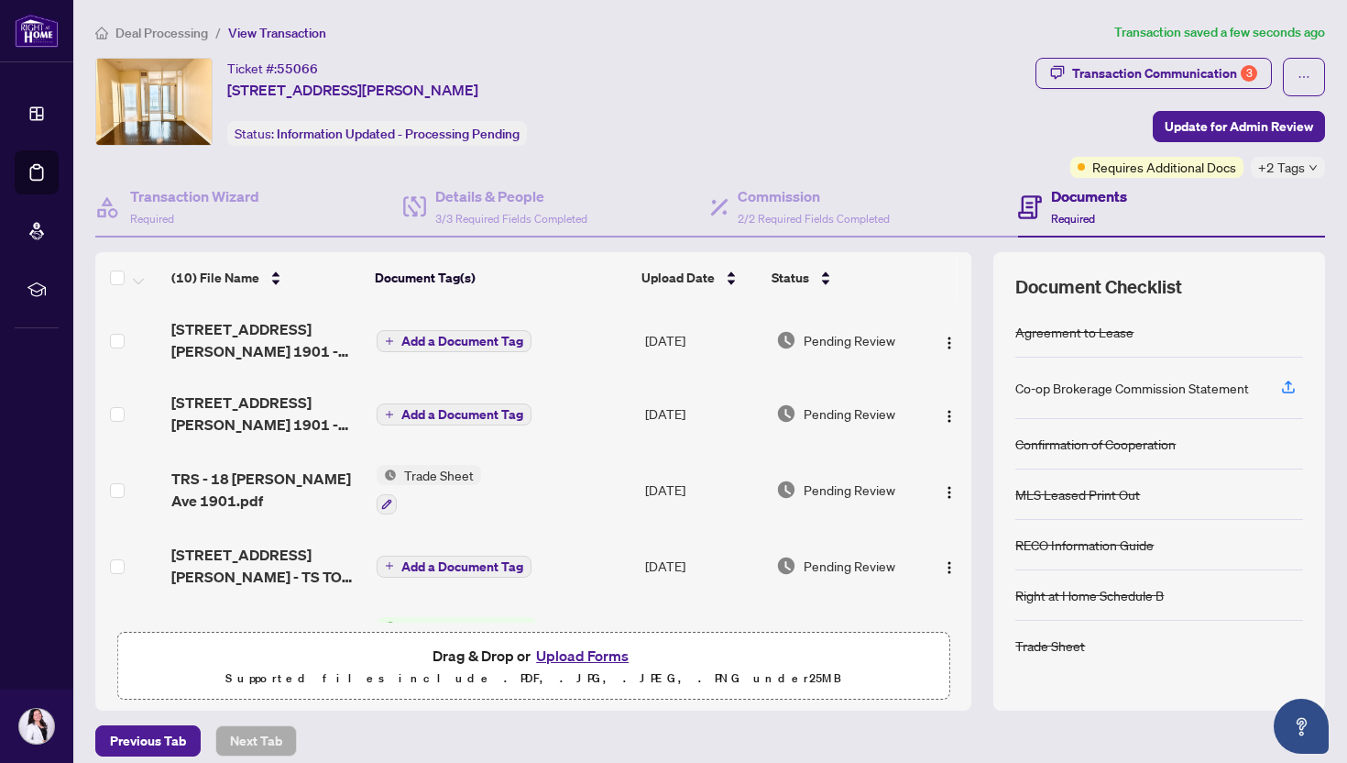
click at [127, 37] on span "Deal Processing" at bounding box center [161, 33] width 93 height 16
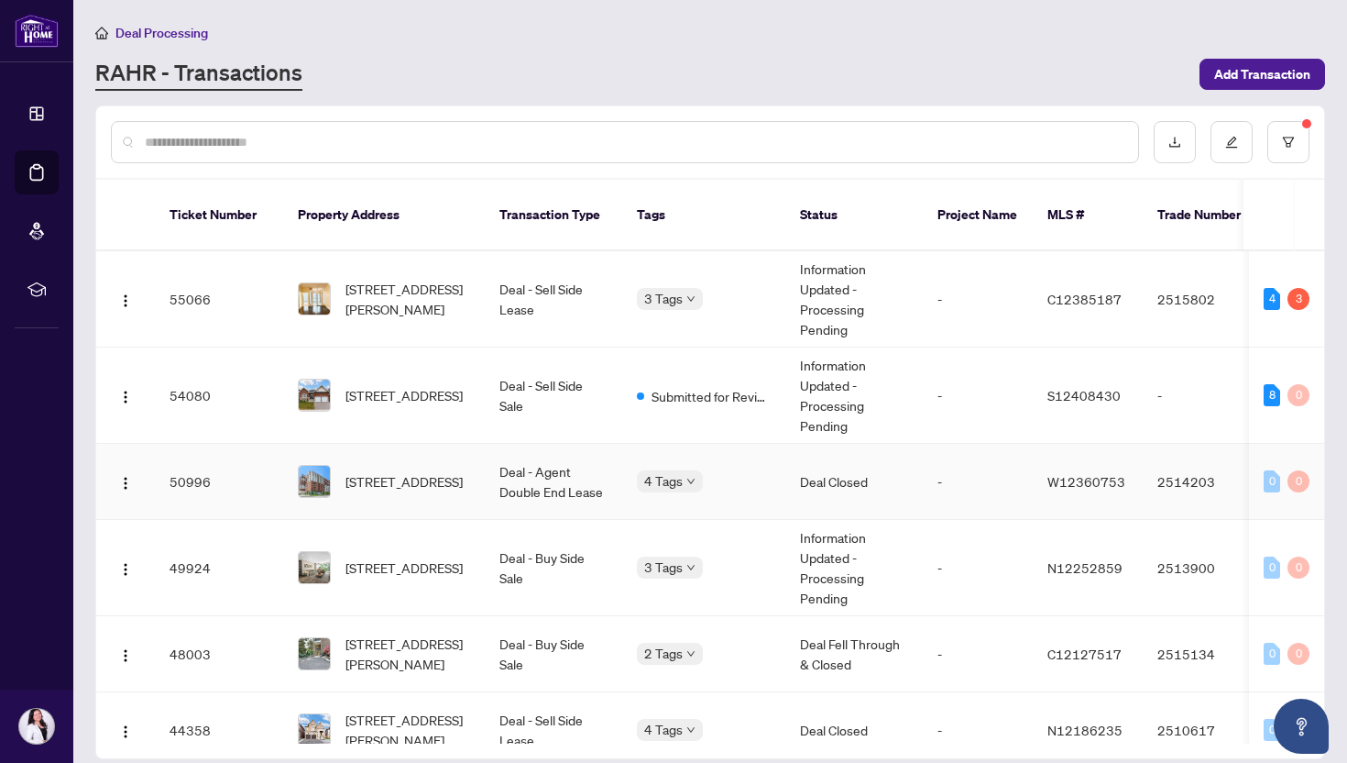
click at [489, 466] on td "Deal - Agent Double End Lease" at bounding box center [553, 482] width 137 height 76
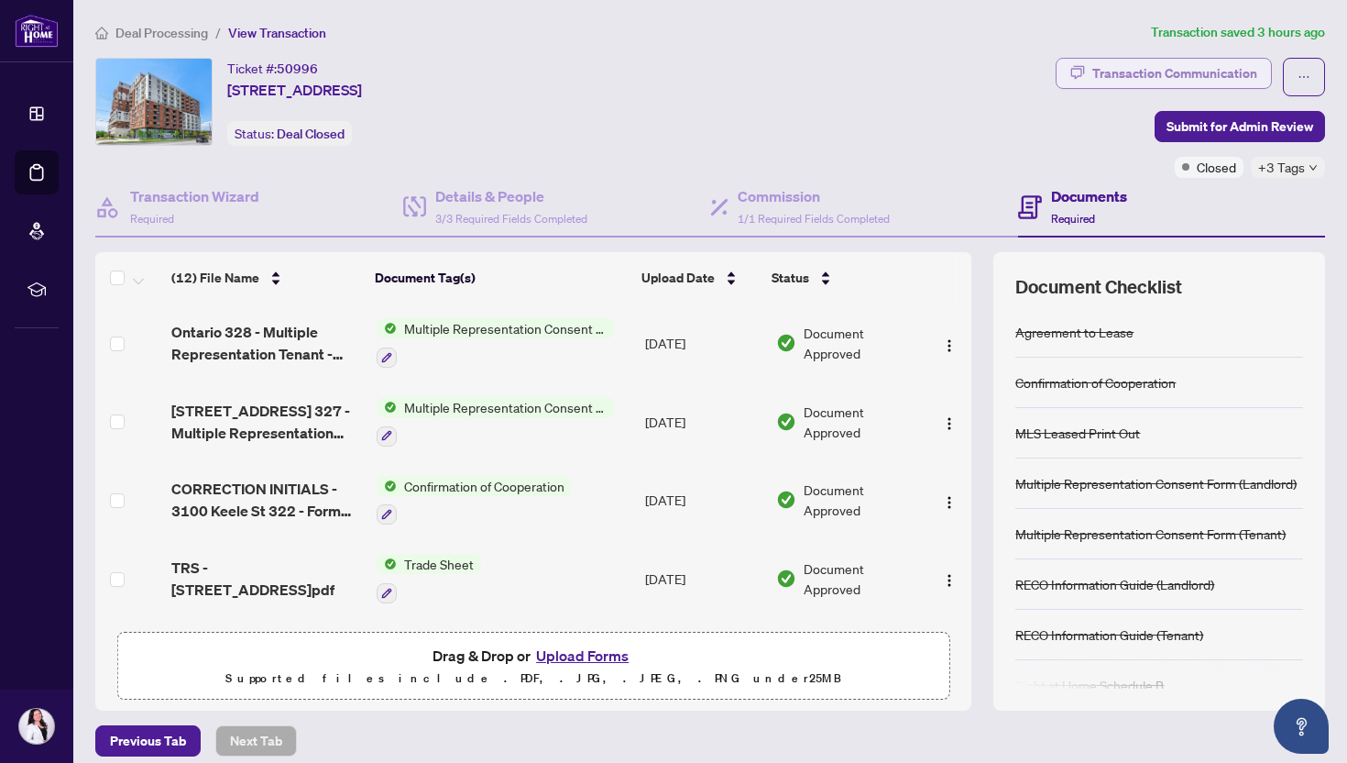
click at [1175, 81] on div "Transaction Communication" at bounding box center [1175, 73] width 165 height 29
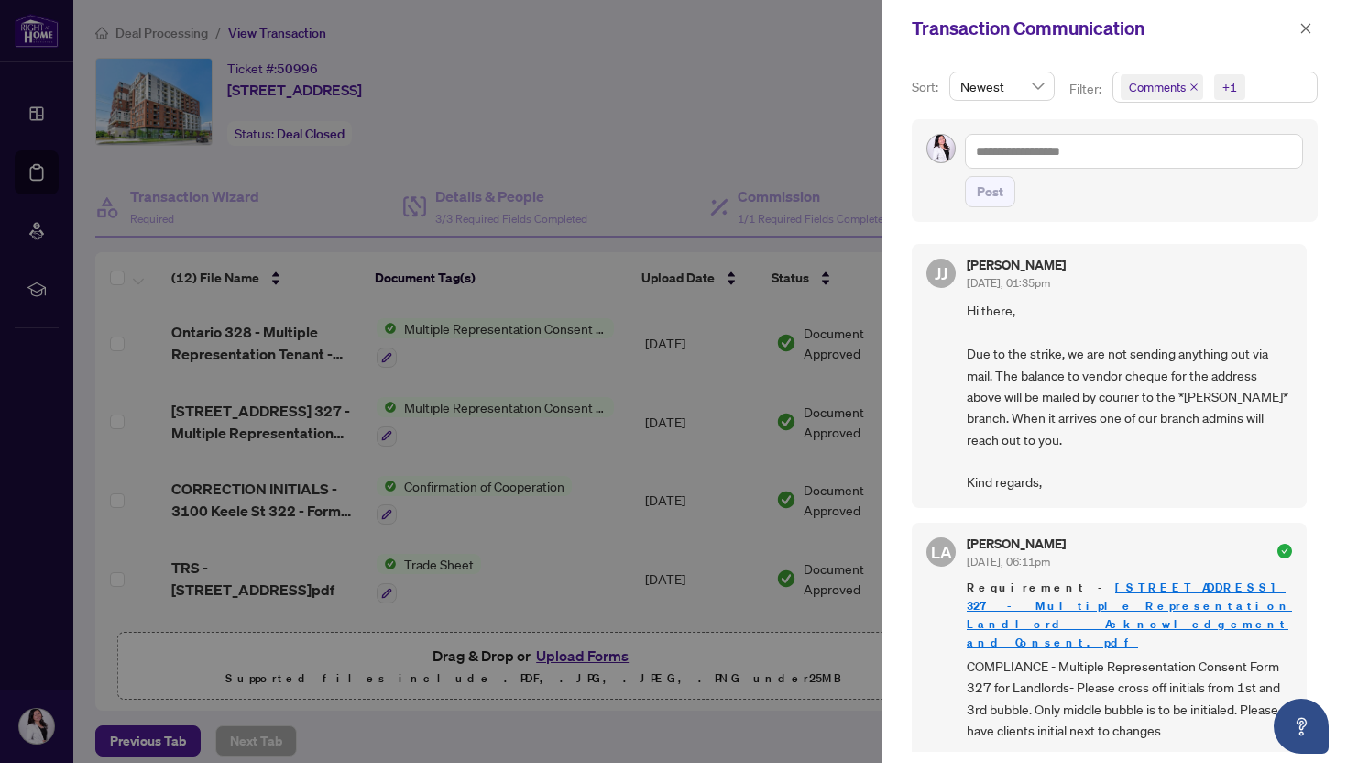
click at [1280, 84] on span "Comments +1" at bounding box center [1215, 86] width 203 height 29
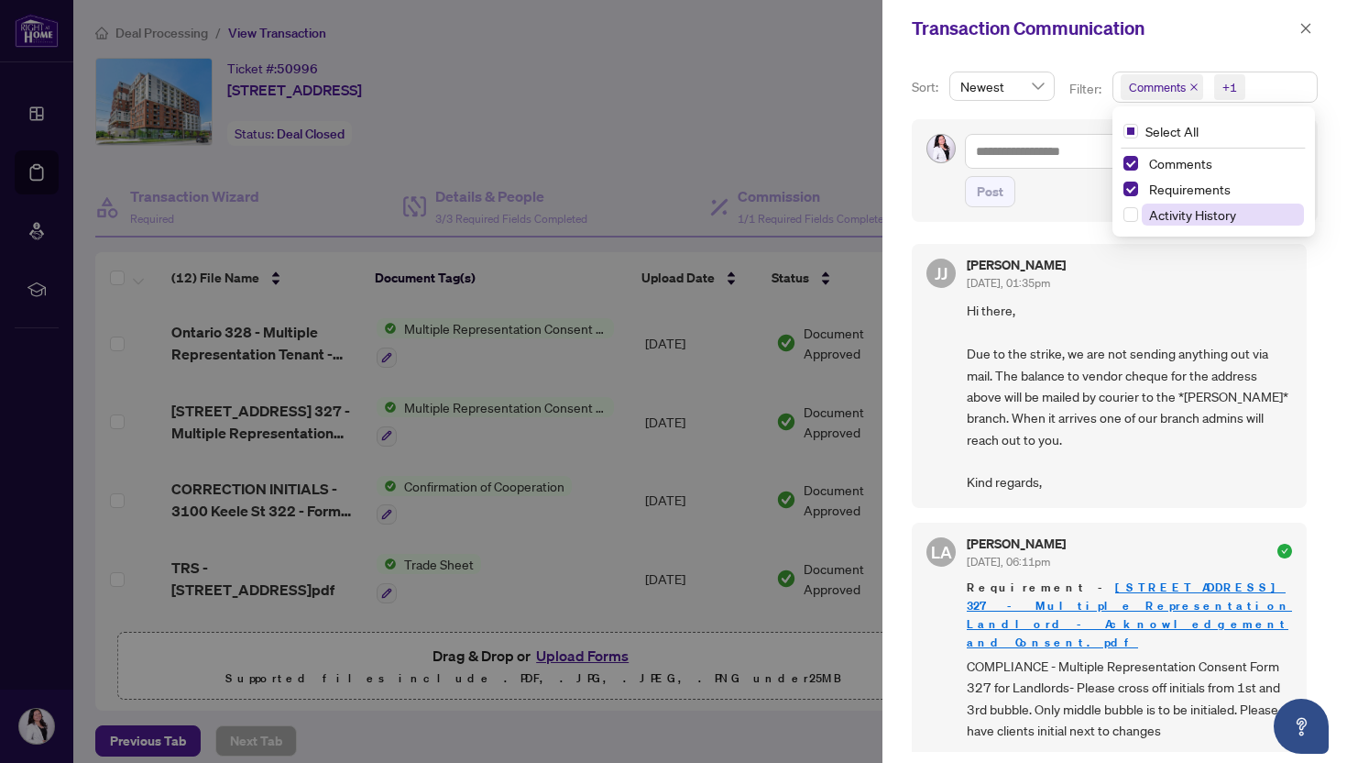
click at [1196, 217] on span "Activity History" at bounding box center [1192, 214] width 87 height 16
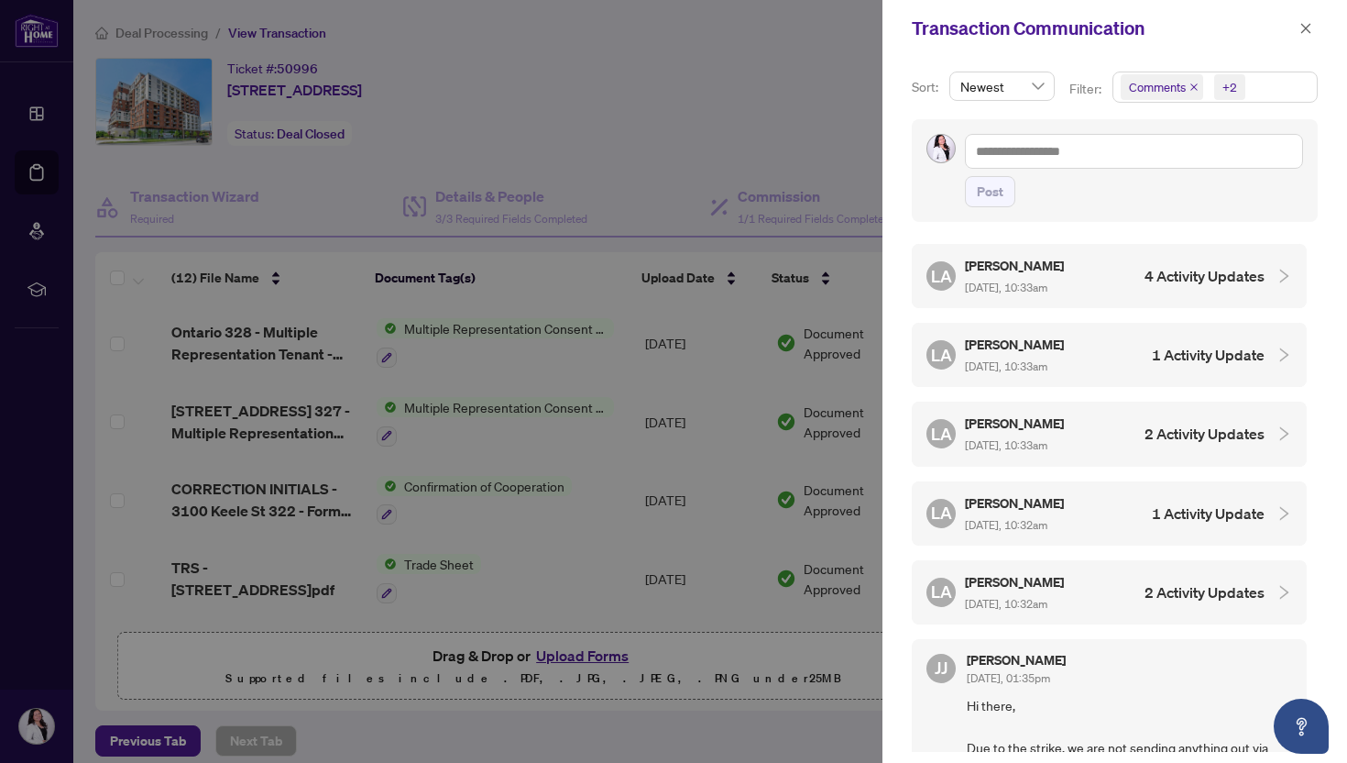
click at [1067, 273] on h5 "[PERSON_NAME]" at bounding box center [1016, 265] width 102 height 21
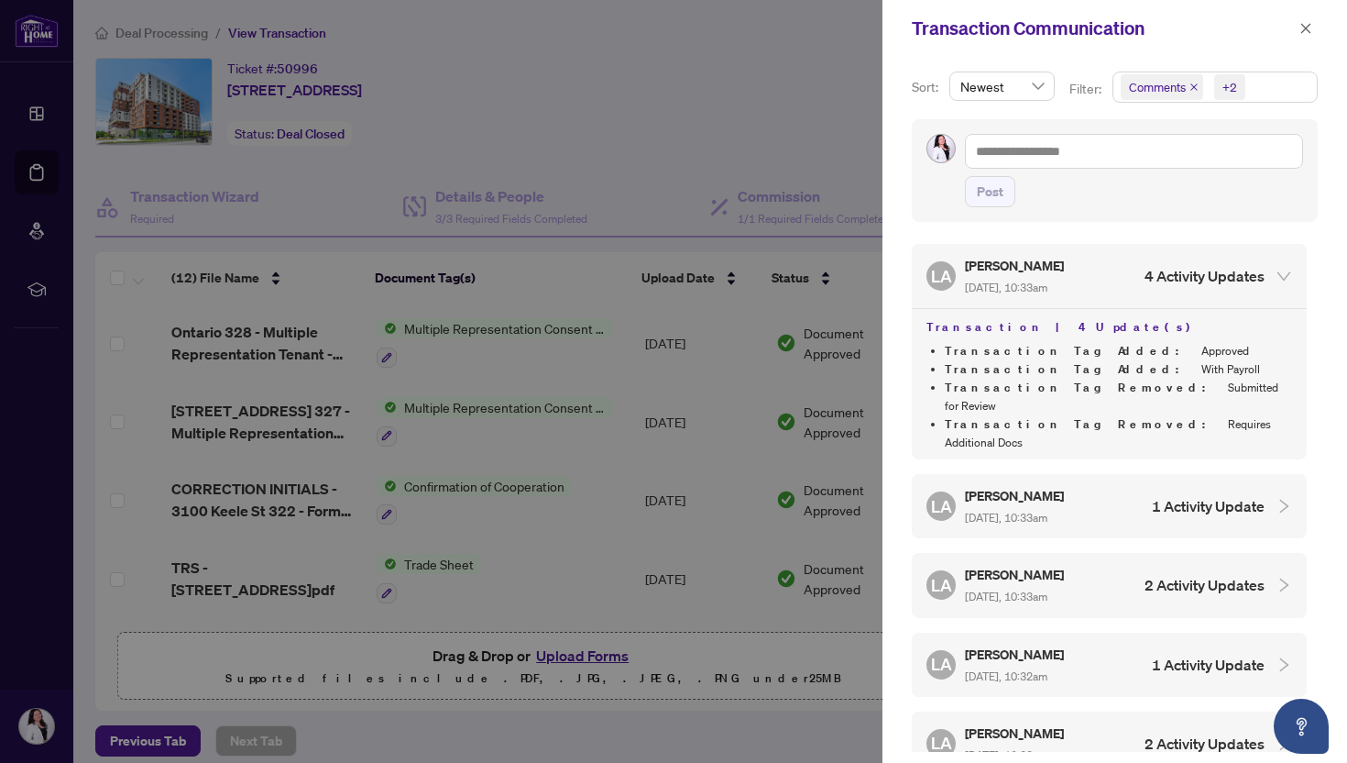
click at [852, 100] on div at bounding box center [673, 381] width 1347 height 763
